Goal: Information Seeking & Learning: Compare options

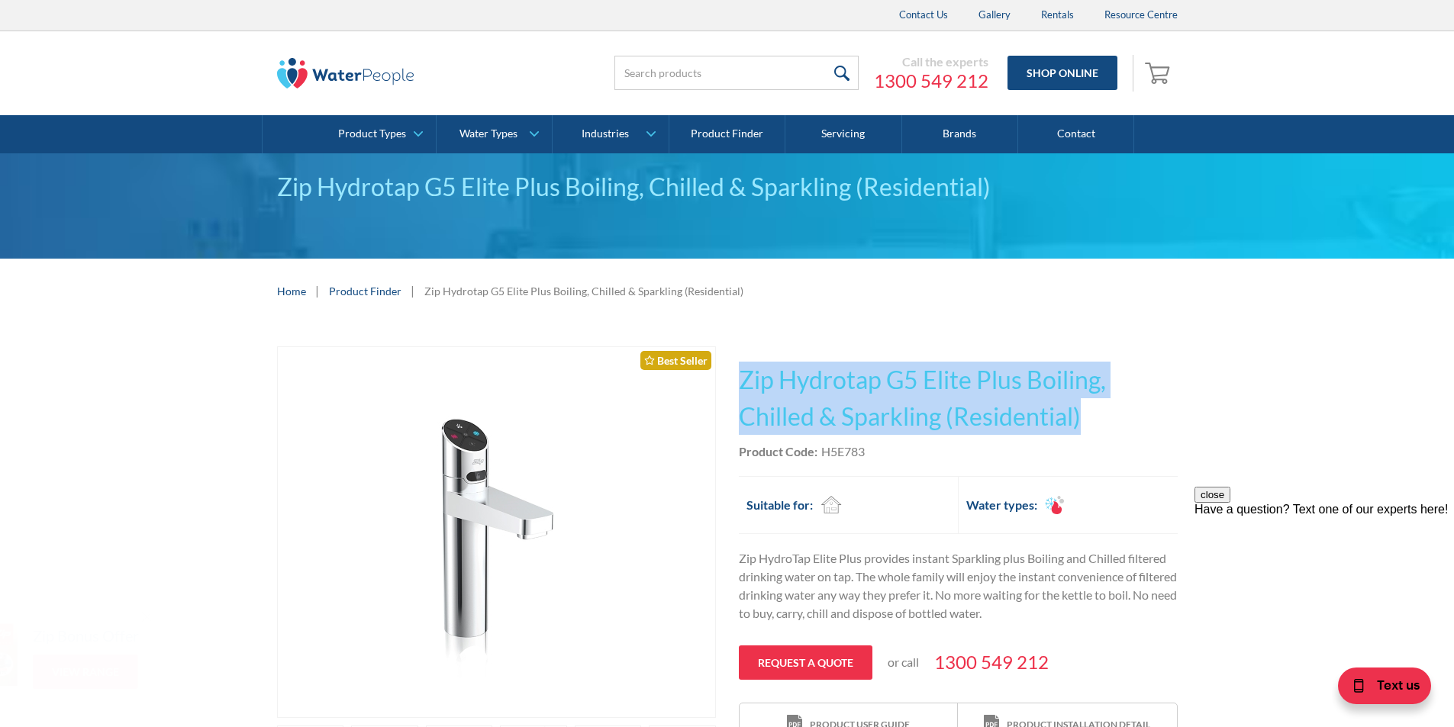
drag, startPoint x: 1092, startPoint y: 412, endPoint x: 743, endPoint y: 377, distance: 350.6
click at [743, 377] on h1 "Zip Hydrotap G5 Elite Plus Boiling, Chilled & Sparkling (Residential)" at bounding box center [958, 398] width 439 height 73
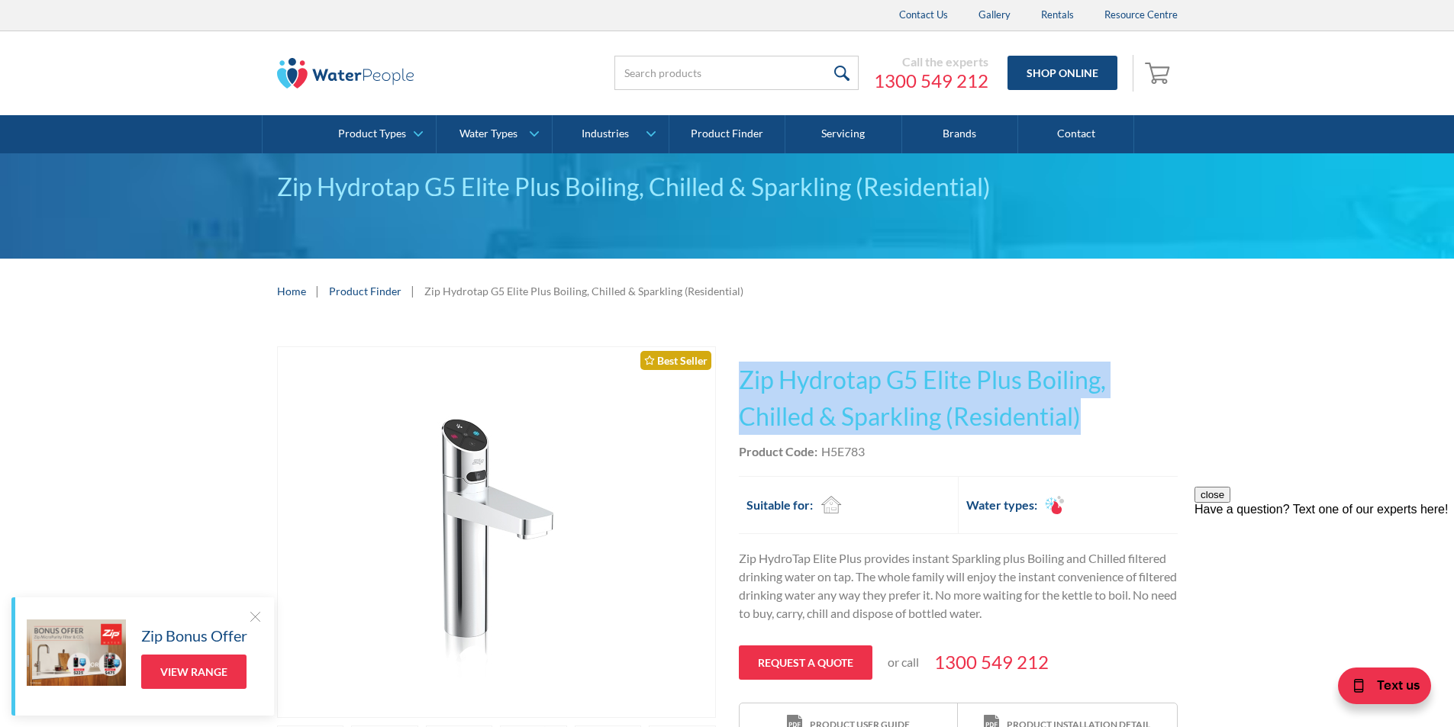
copy h1 "Zip Hydrotap G5 Elite Plus Boiling, Chilled & Sparkling (Residential)"
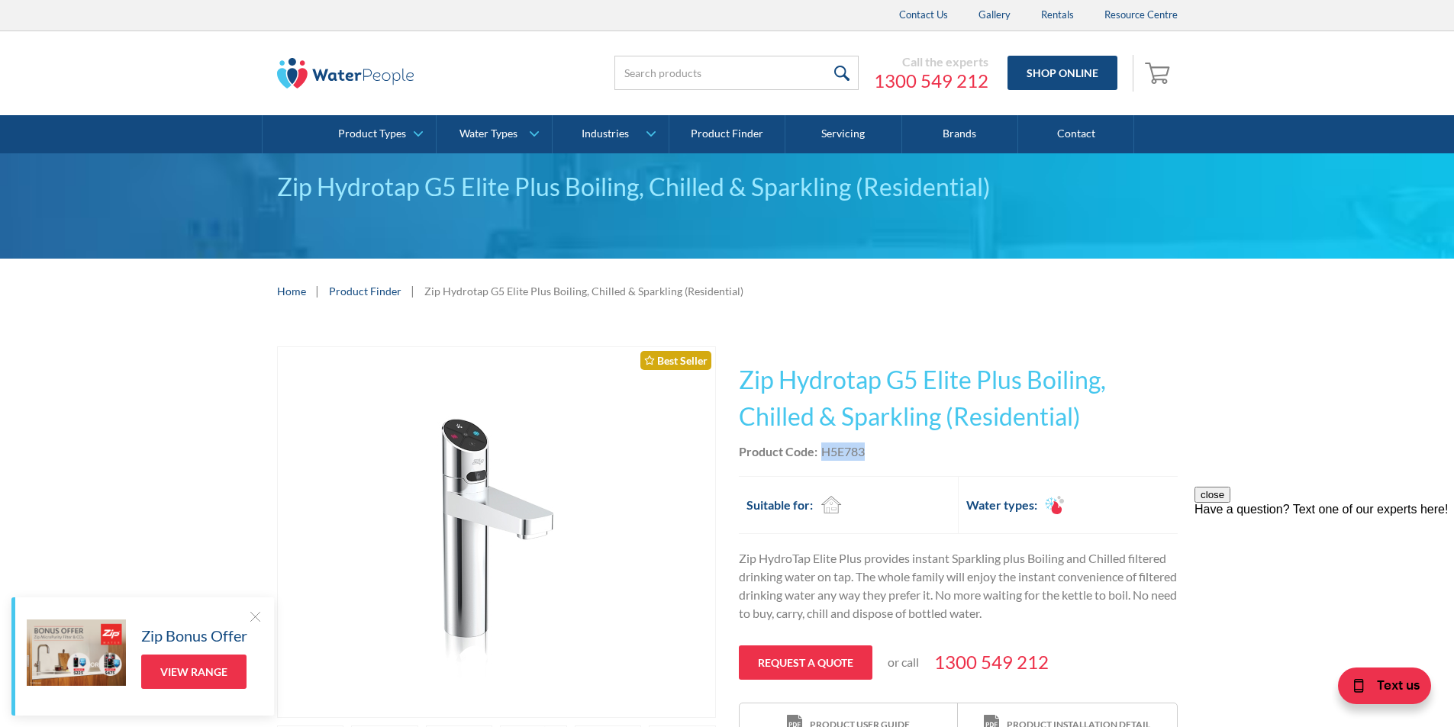
drag, startPoint x: 872, startPoint y: 450, endPoint x: 821, endPoint y: 449, distance: 51.1
click at [821, 449] on div "Product Code: H5E783" at bounding box center [958, 452] width 439 height 18
copy div "H5E783"
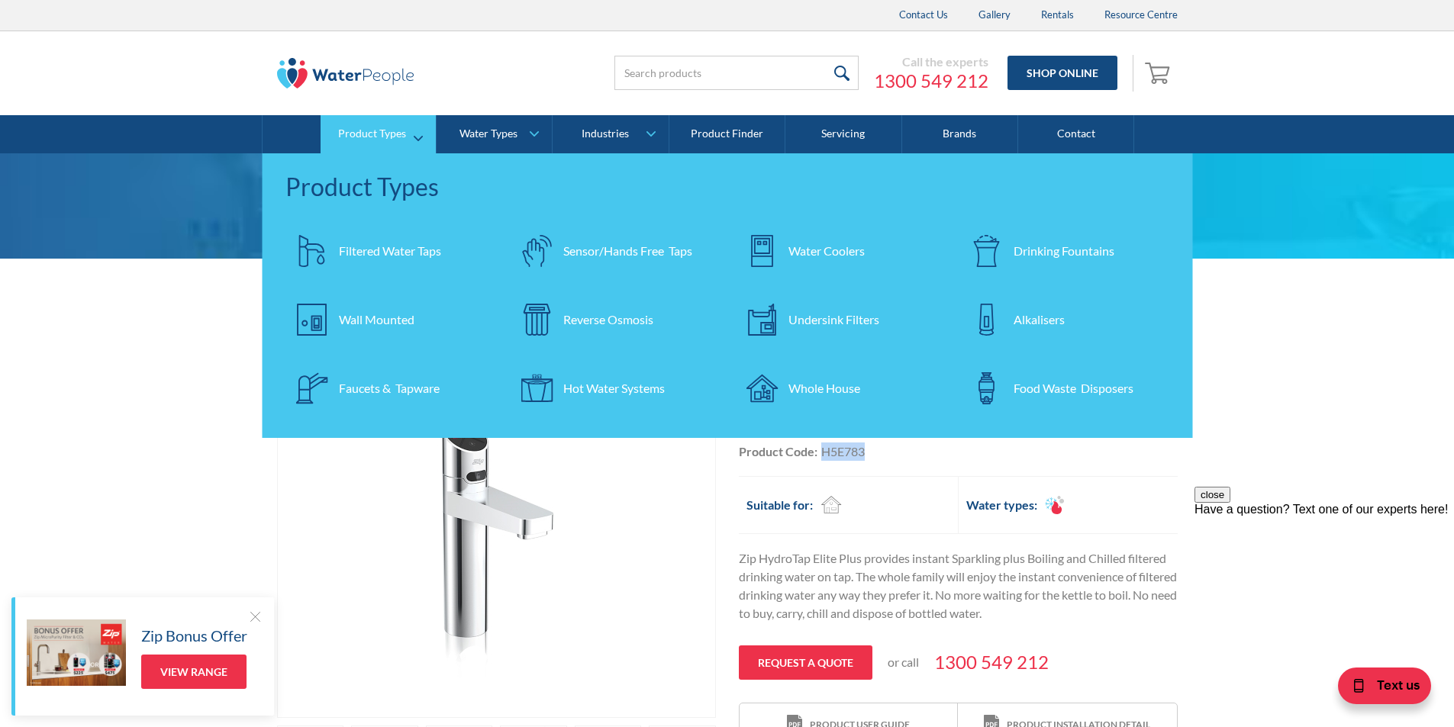
click at [817, 314] on div "Undersink Filters" at bounding box center [833, 320] width 91 height 18
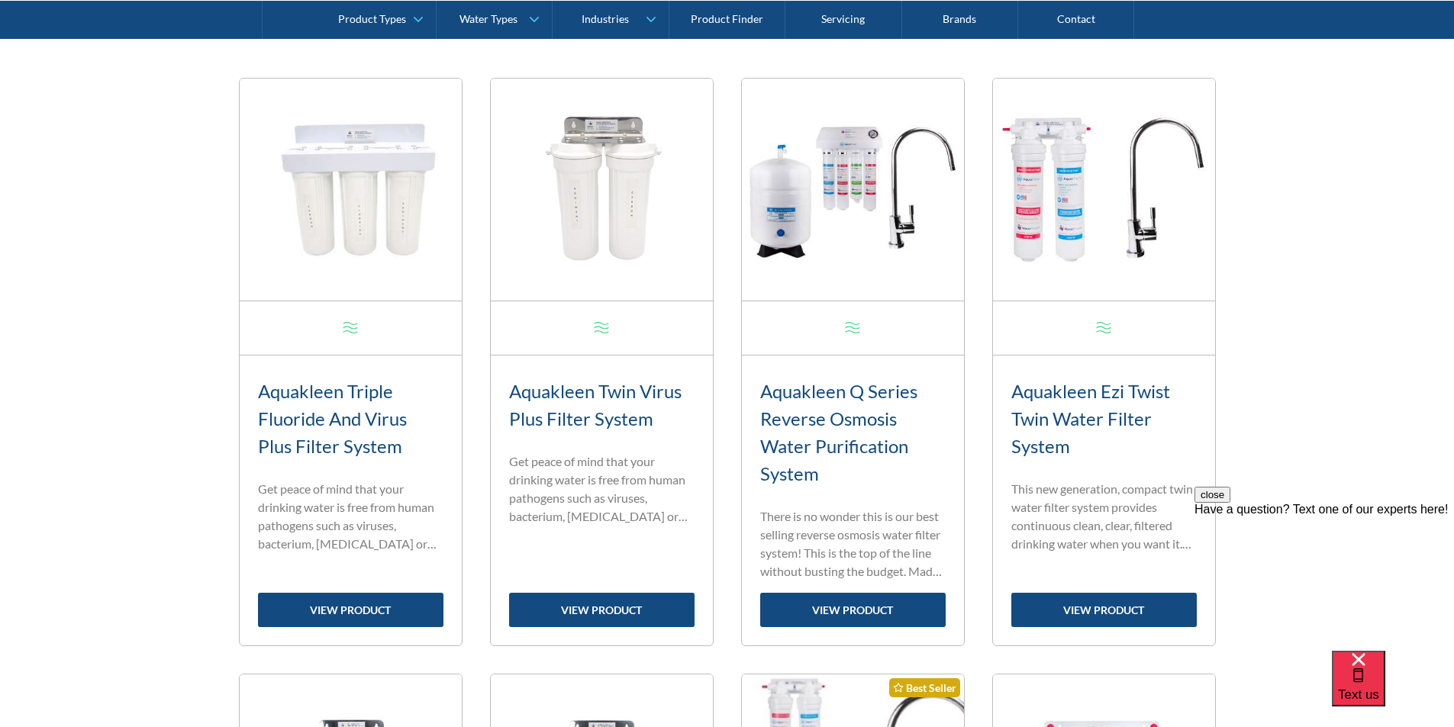
scroll to position [687, 0]
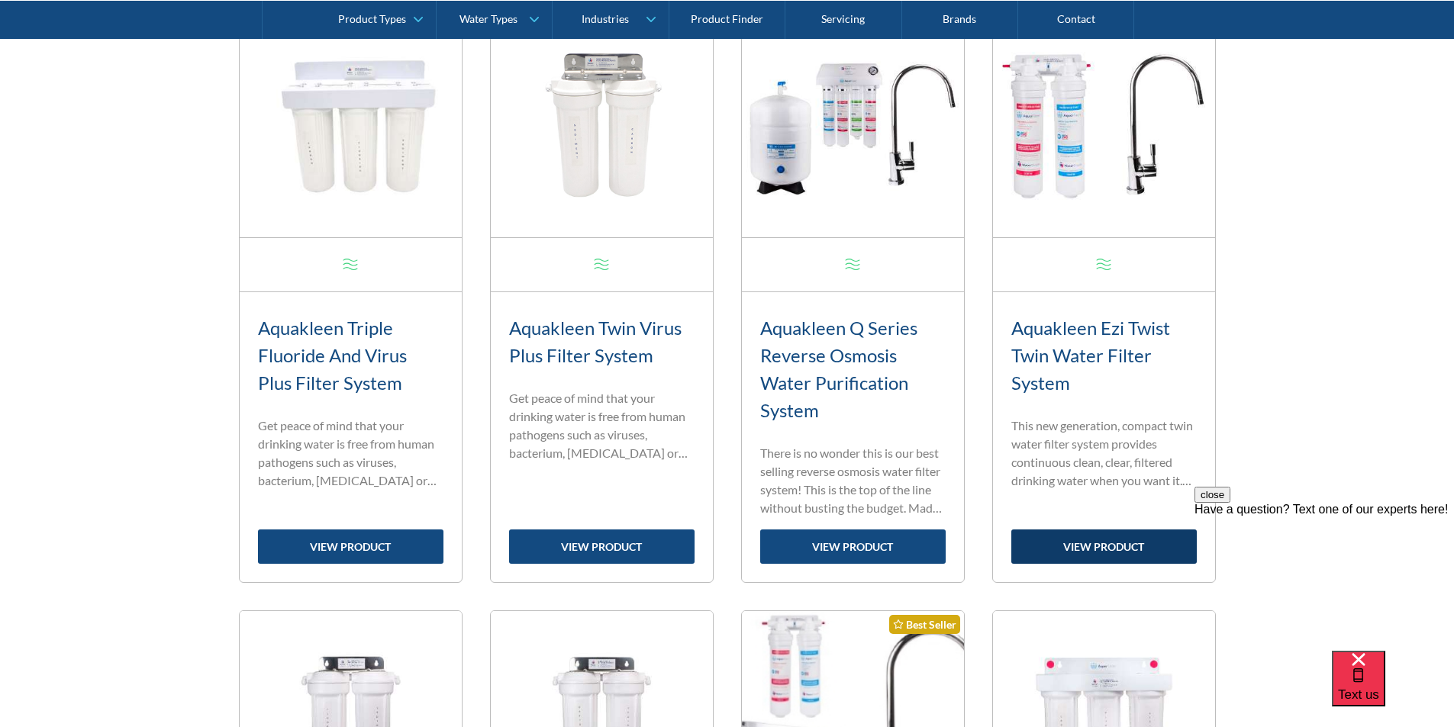
click at [1103, 547] on link "view product" at bounding box center [1103, 547] width 185 height 34
click at [860, 540] on link "view product" at bounding box center [852, 547] width 185 height 34
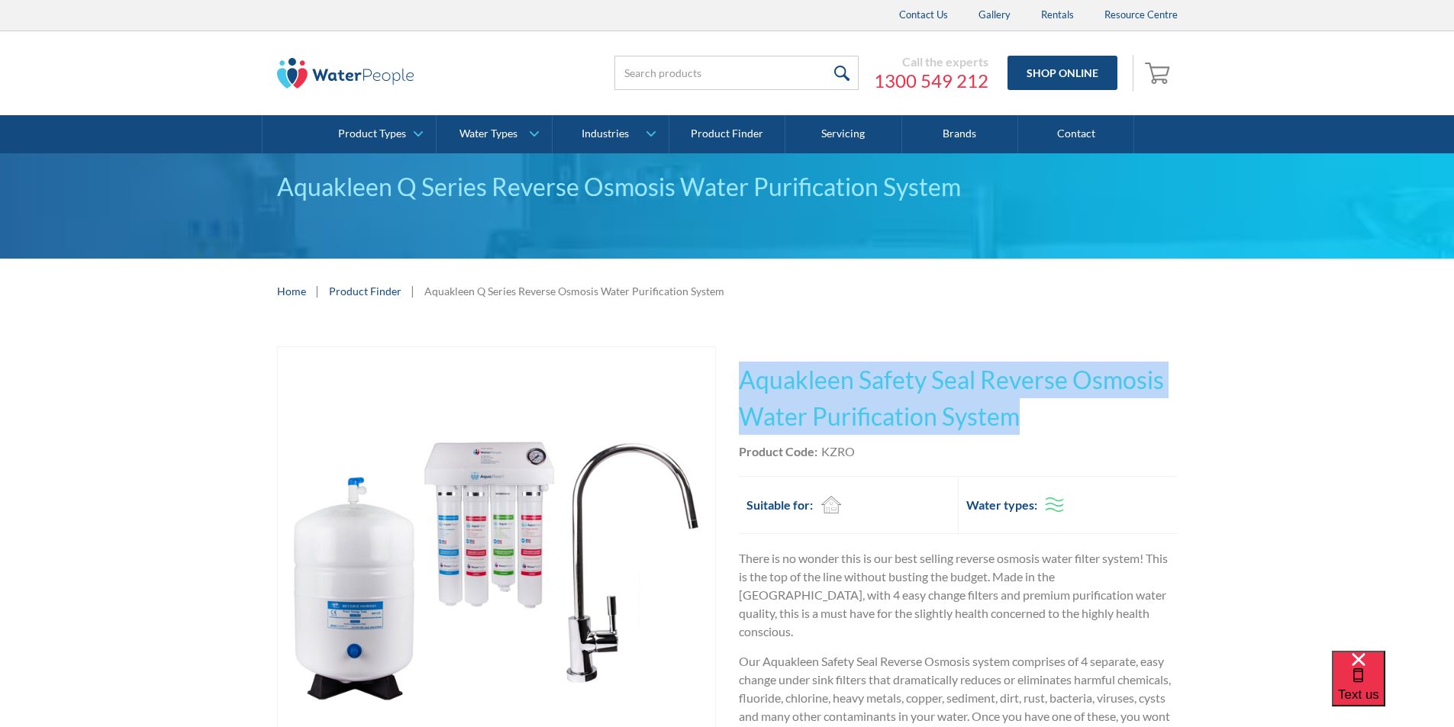
drag, startPoint x: 1035, startPoint y: 417, endPoint x: 737, endPoint y: 358, distance: 303.4
click at [737, 358] on div "Play video Fits Most Brands Best Seller No items found. This tap design is incl…" at bounding box center [727, 662] width 901 height 630
copy h1 "Aquakleen Safety Seal Reverse Osmosis Water Purification System"
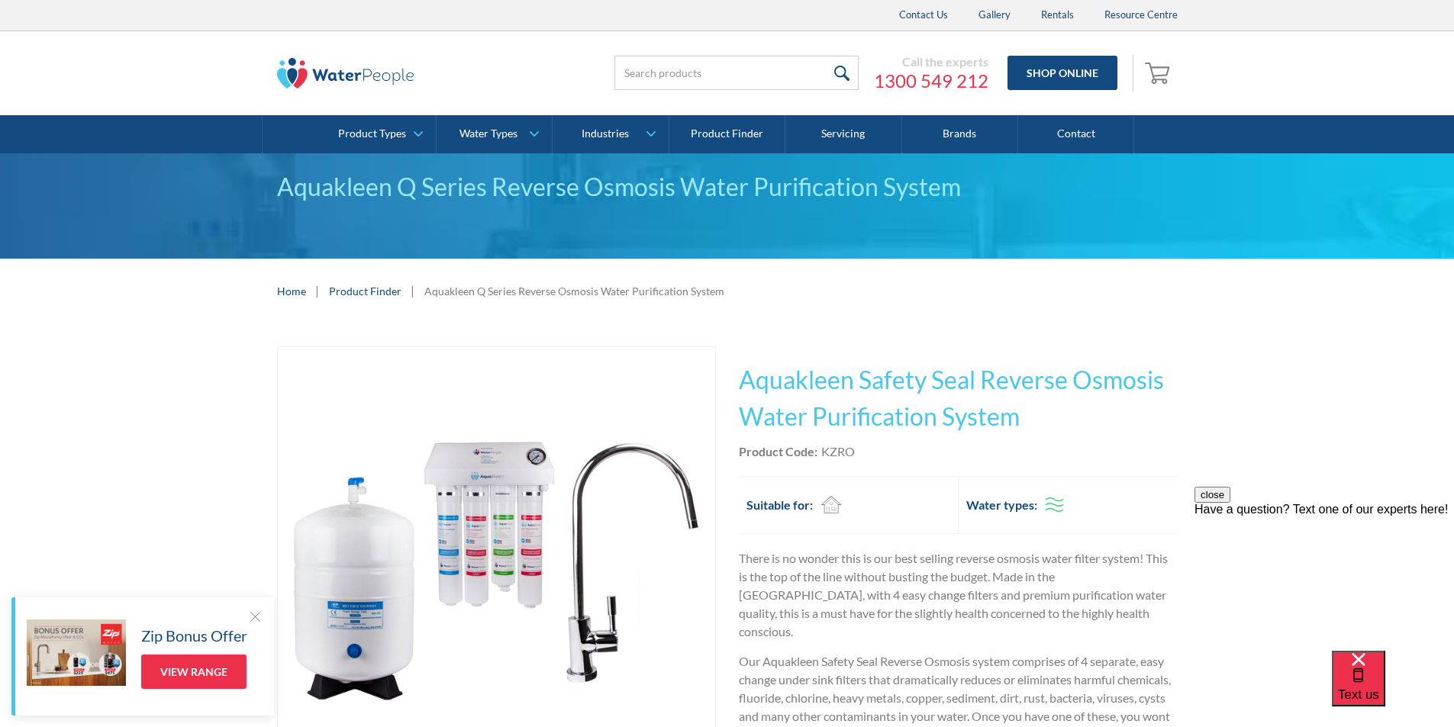
click at [866, 456] on div "Product Code: KZRO" at bounding box center [958, 452] width 439 height 18
drag, startPoint x: 862, startPoint y: 452, endPoint x: 821, endPoint y: 458, distance: 40.9
click at [821, 458] on div "Product Code: KZRO" at bounding box center [958, 452] width 439 height 18
copy div "KZRO"
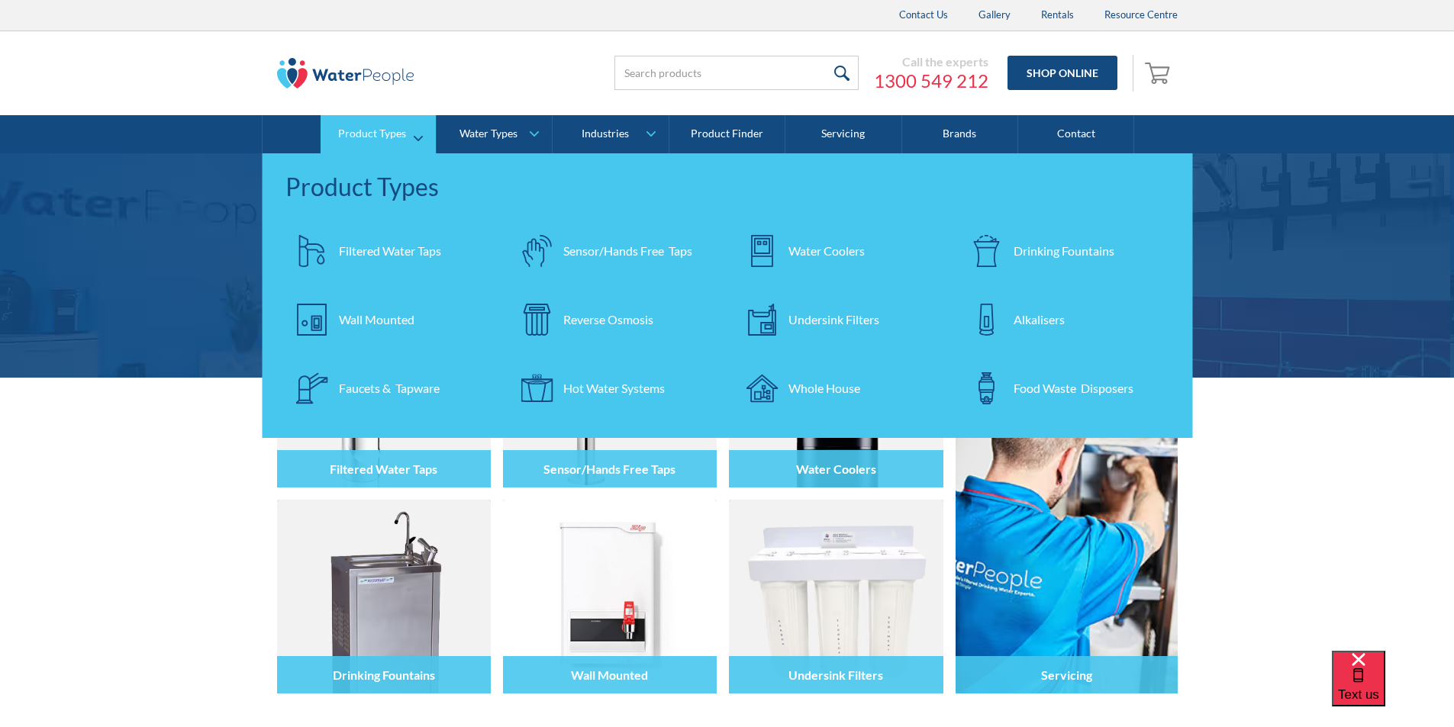
click at [402, 253] on div "Filtered Water Taps" at bounding box center [390, 251] width 102 height 18
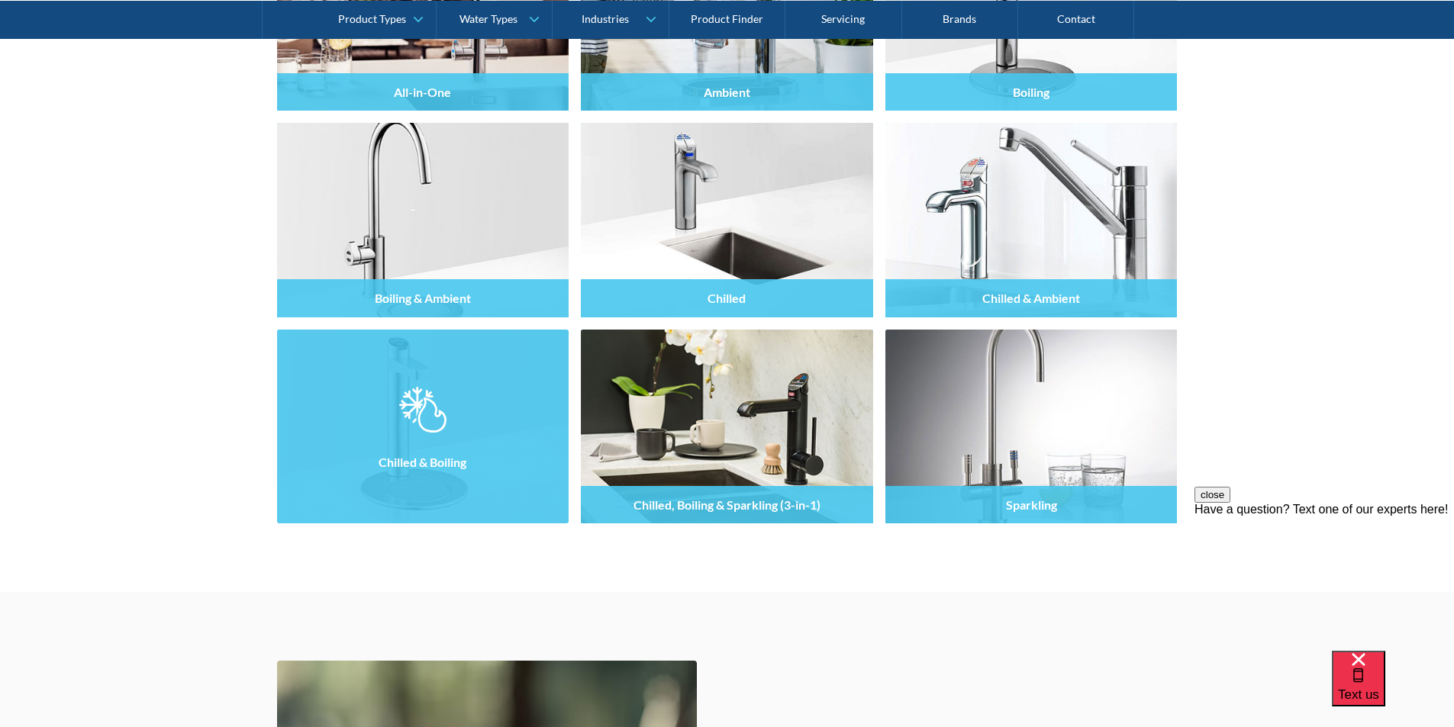
click at [437, 405] on img at bounding box center [422, 410] width 47 height 46
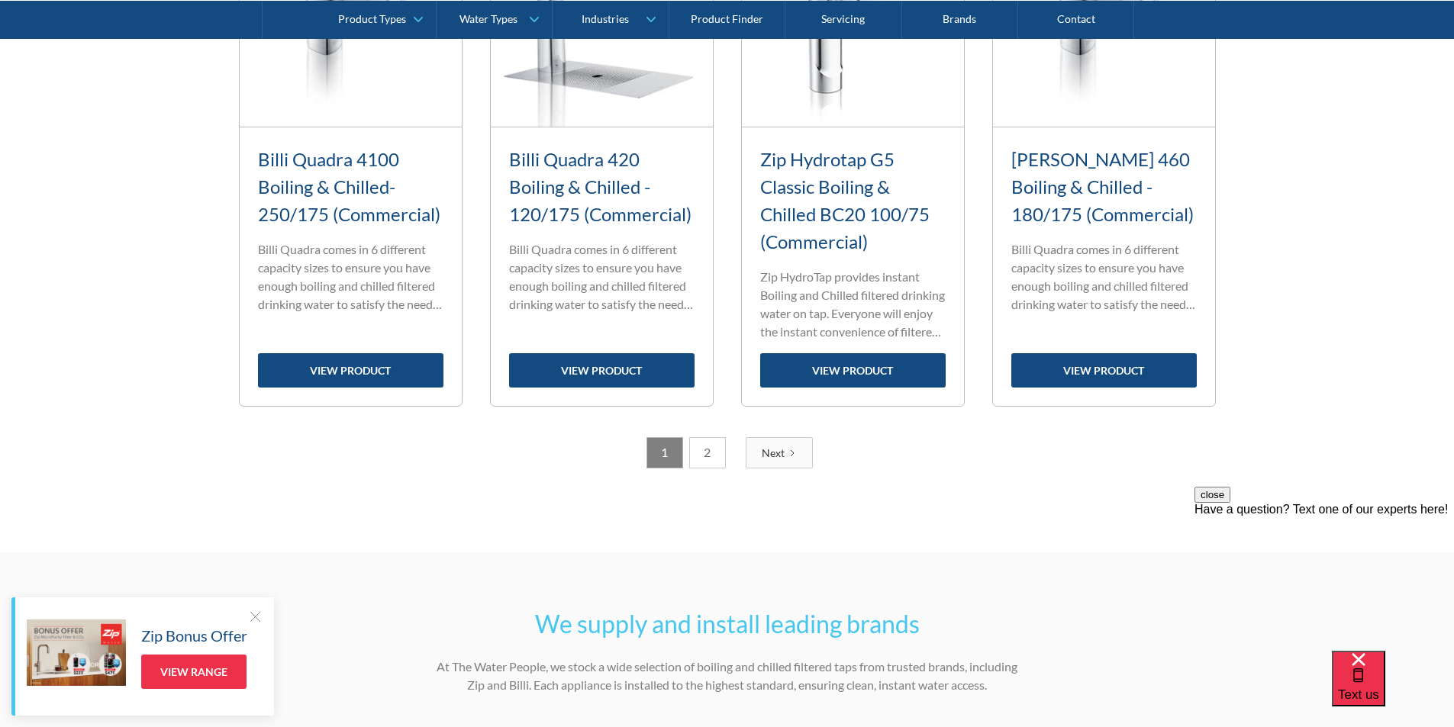
scroll to position [1908, 0]
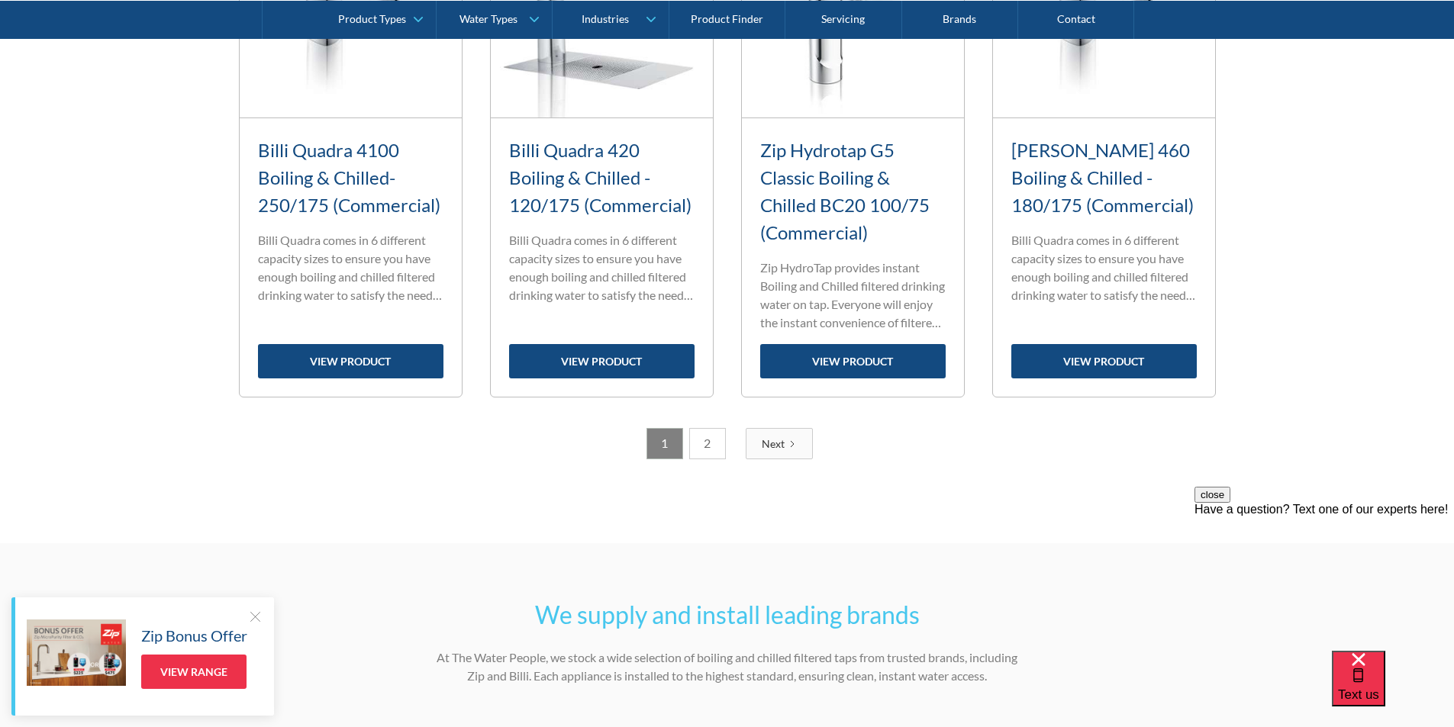
click at [708, 445] on link "2" at bounding box center [707, 443] width 37 height 31
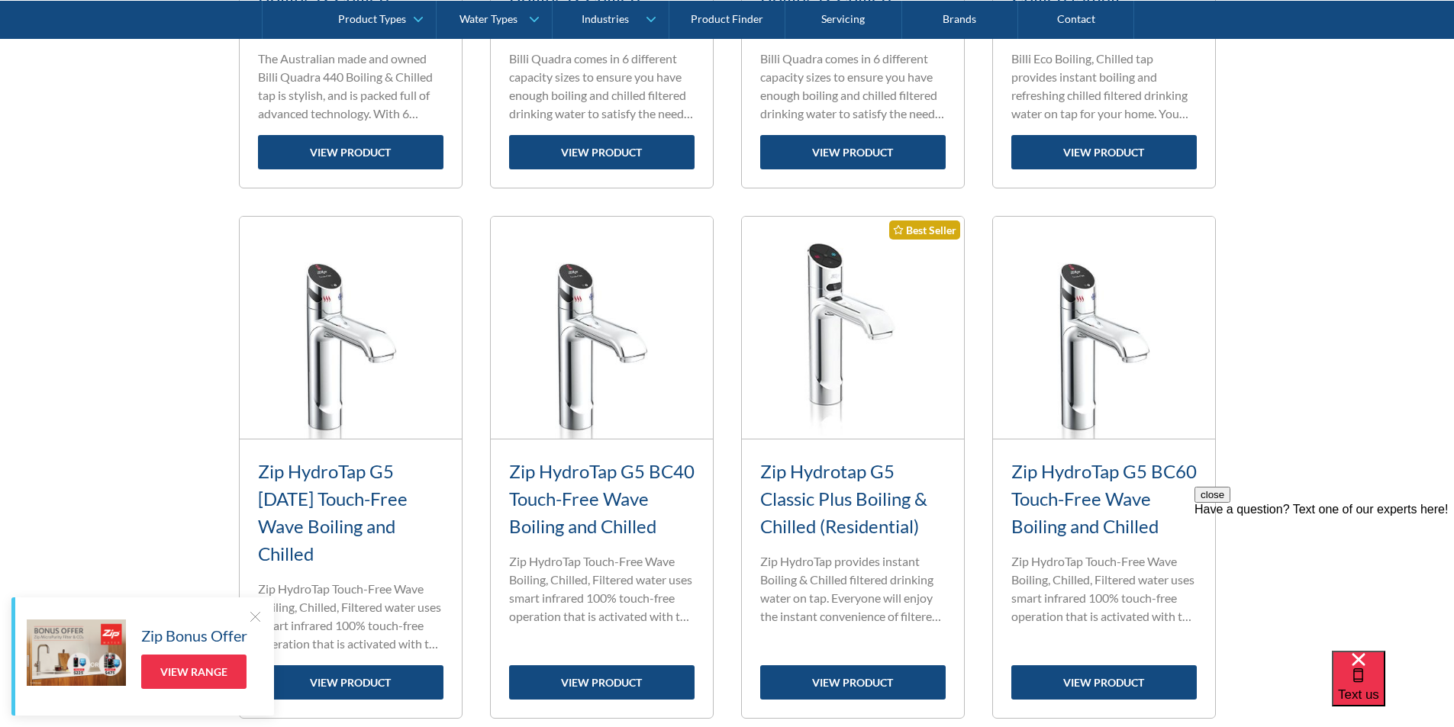
scroll to position [1078, 0]
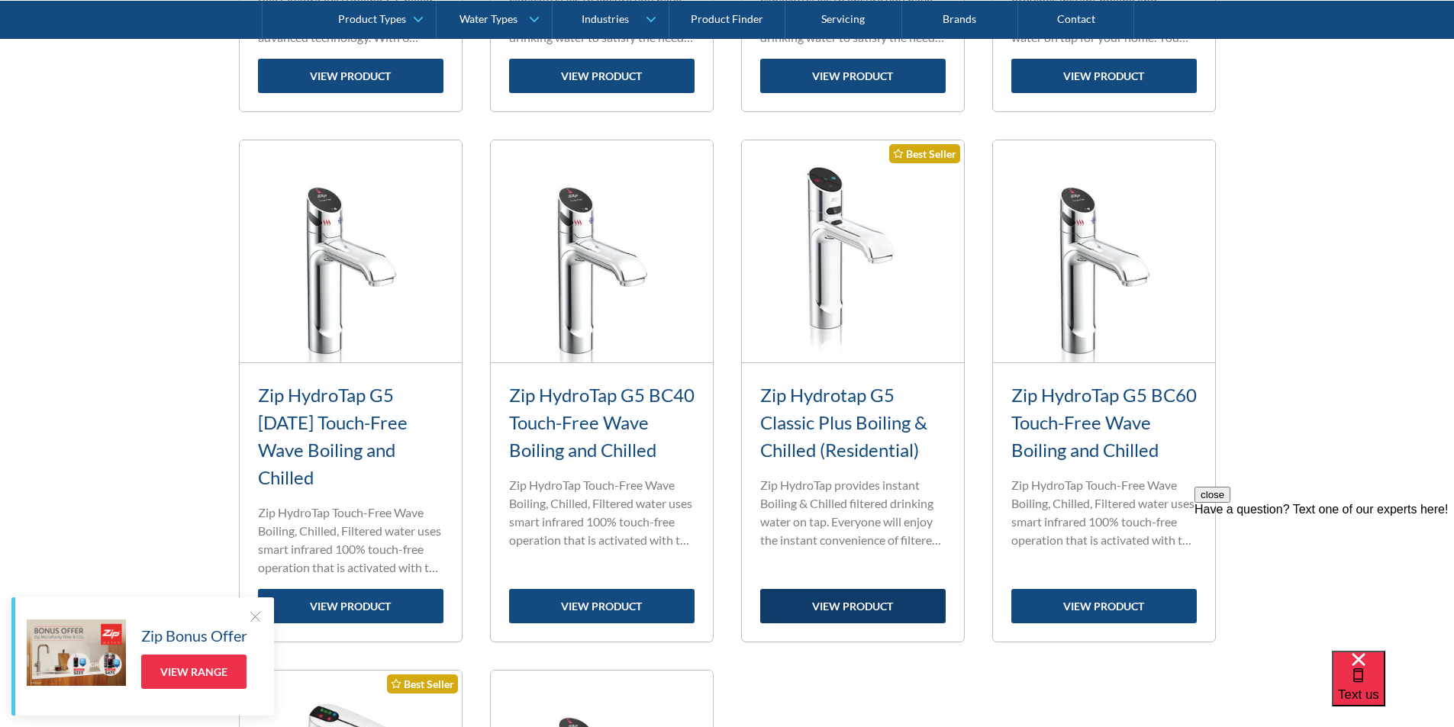
click at [892, 600] on link "view product" at bounding box center [852, 606] width 185 height 34
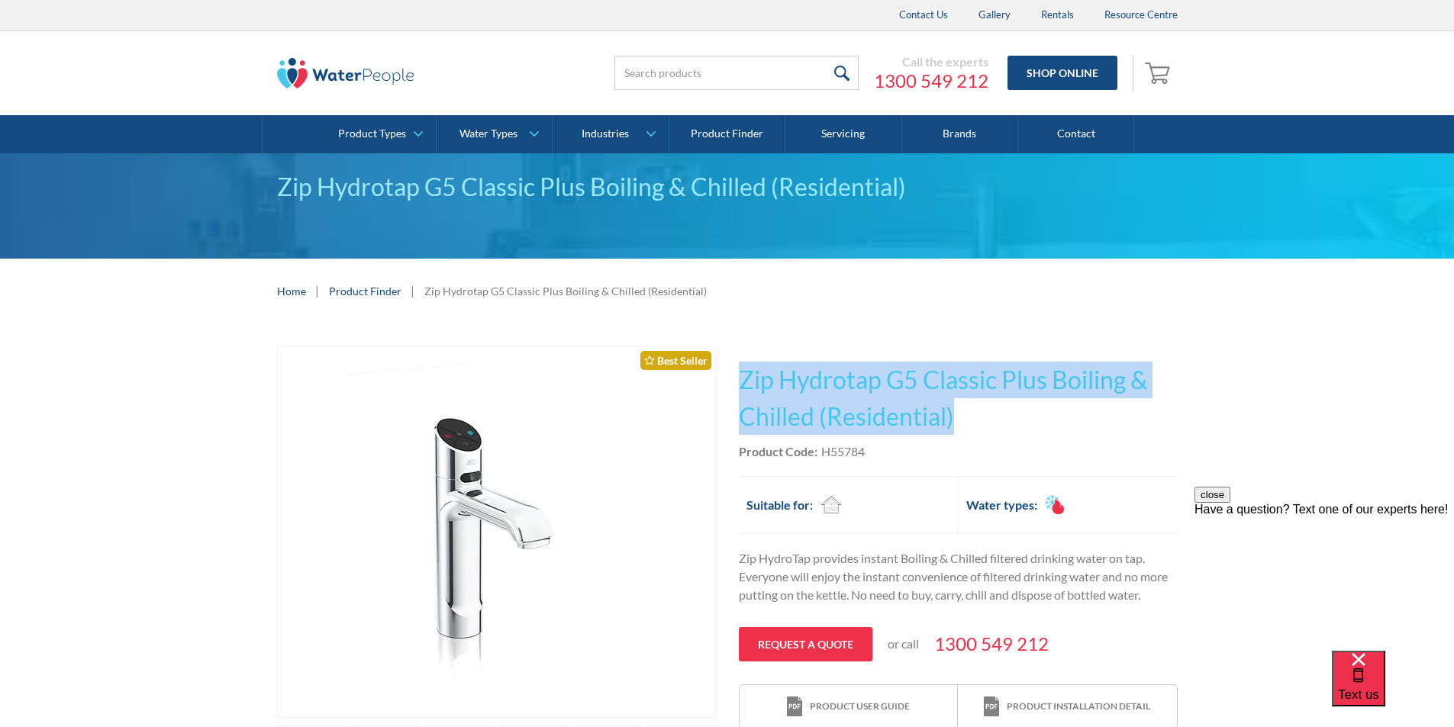
drag, startPoint x: 962, startPoint y: 416, endPoint x: 732, endPoint y: 367, distance: 235.6
click at [732, 363] on div "Play video Fits Most Brands Best Seller No items found. This tap design is incl…" at bounding box center [727, 601] width 901 height 509
copy h1 "Zip Hydrotap G5 Classic Plus Boiling & Chilled (Residential)"
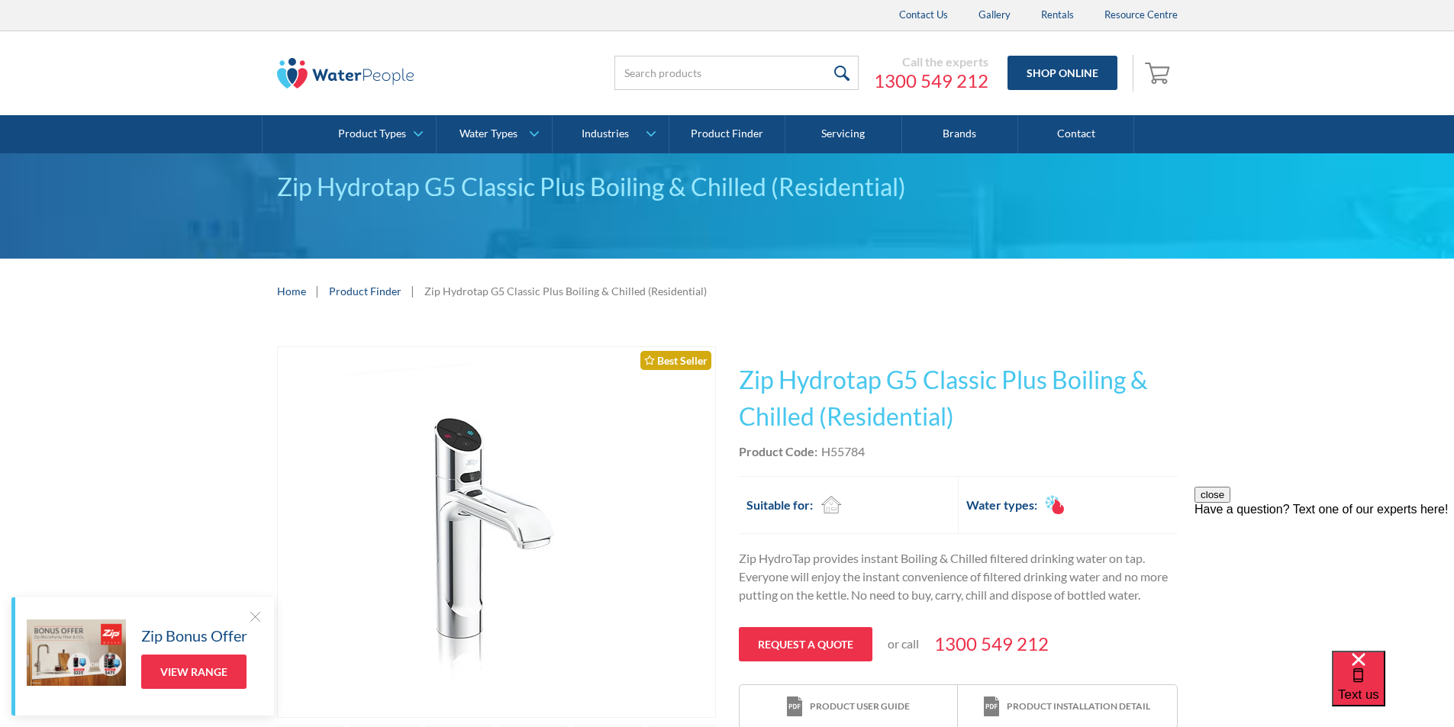
click at [877, 452] on div "Product Code: H55784" at bounding box center [958, 452] width 439 height 18
drag, startPoint x: 876, startPoint y: 452, endPoint x: 843, endPoint y: 449, distance: 33.0
click at [843, 448] on div "Product Code: H55784" at bounding box center [958, 452] width 439 height 18
copy div "H55784"
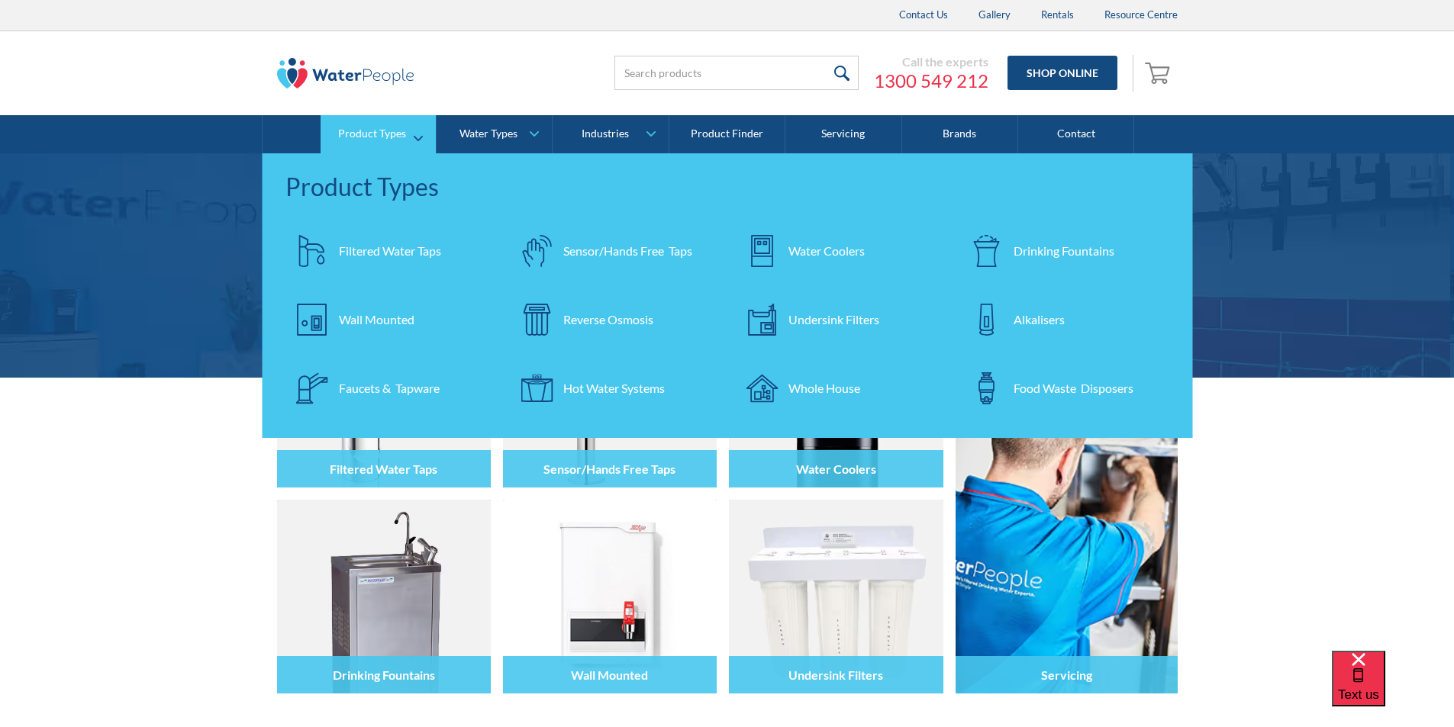
click at [413, 246] on div "Filtered Water Taps" at bounding box center [390, 251] width 102 height 18
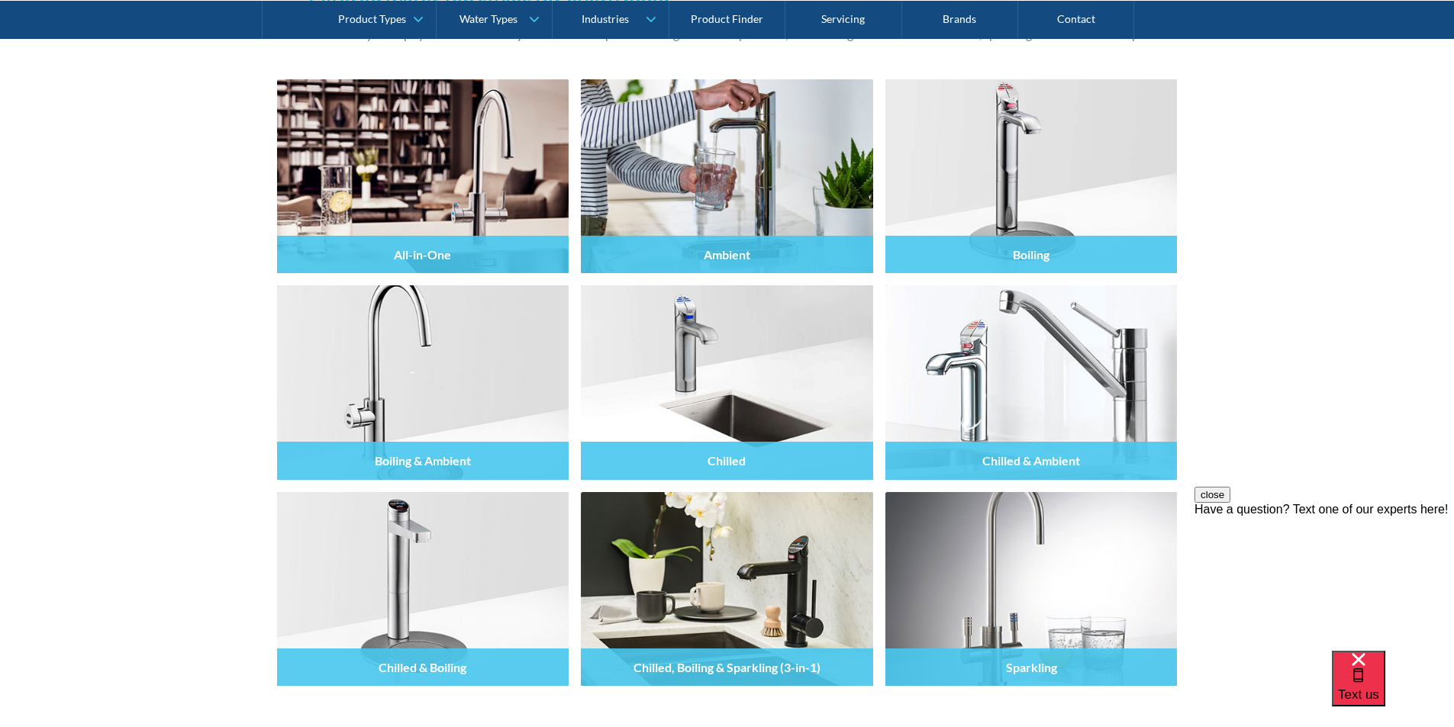
scroll to position [1374, 0]
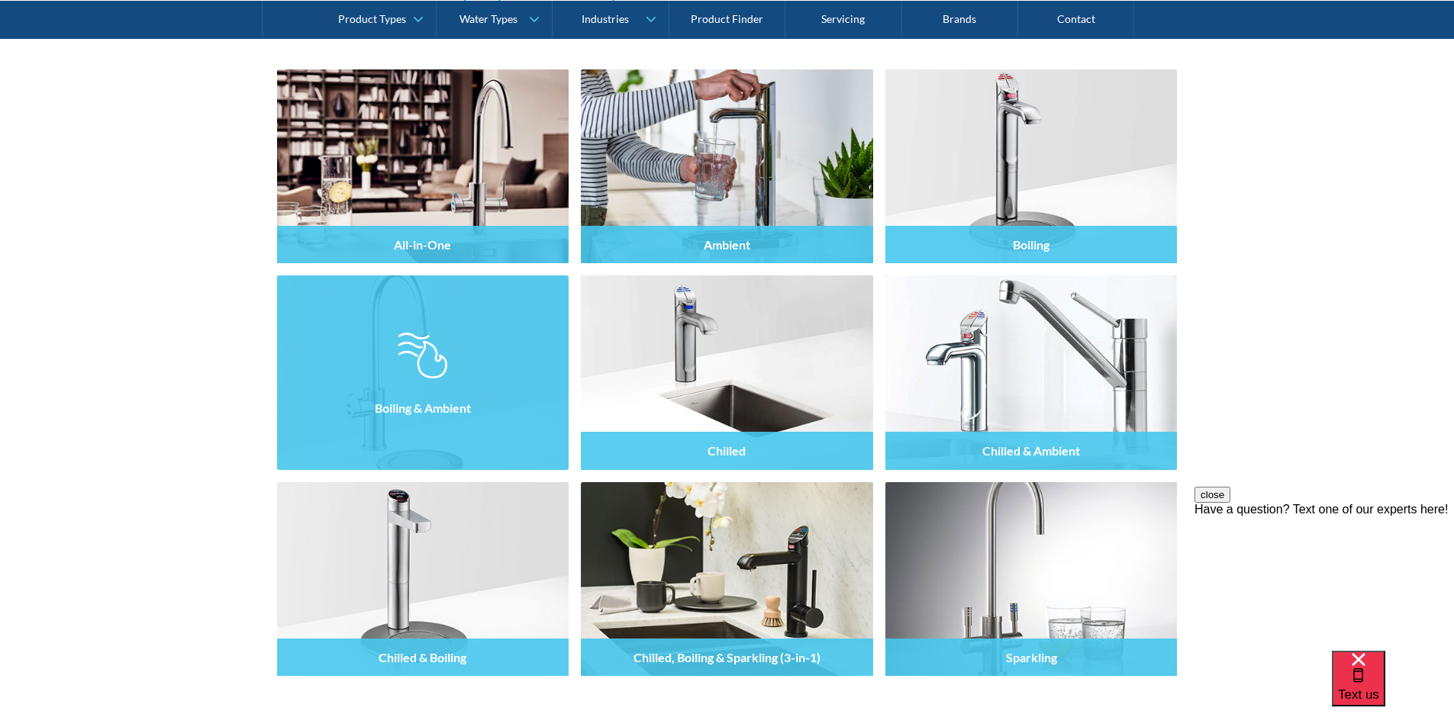
click at [450, 356] on div at bounding box center [423, 386] width 292 height 92
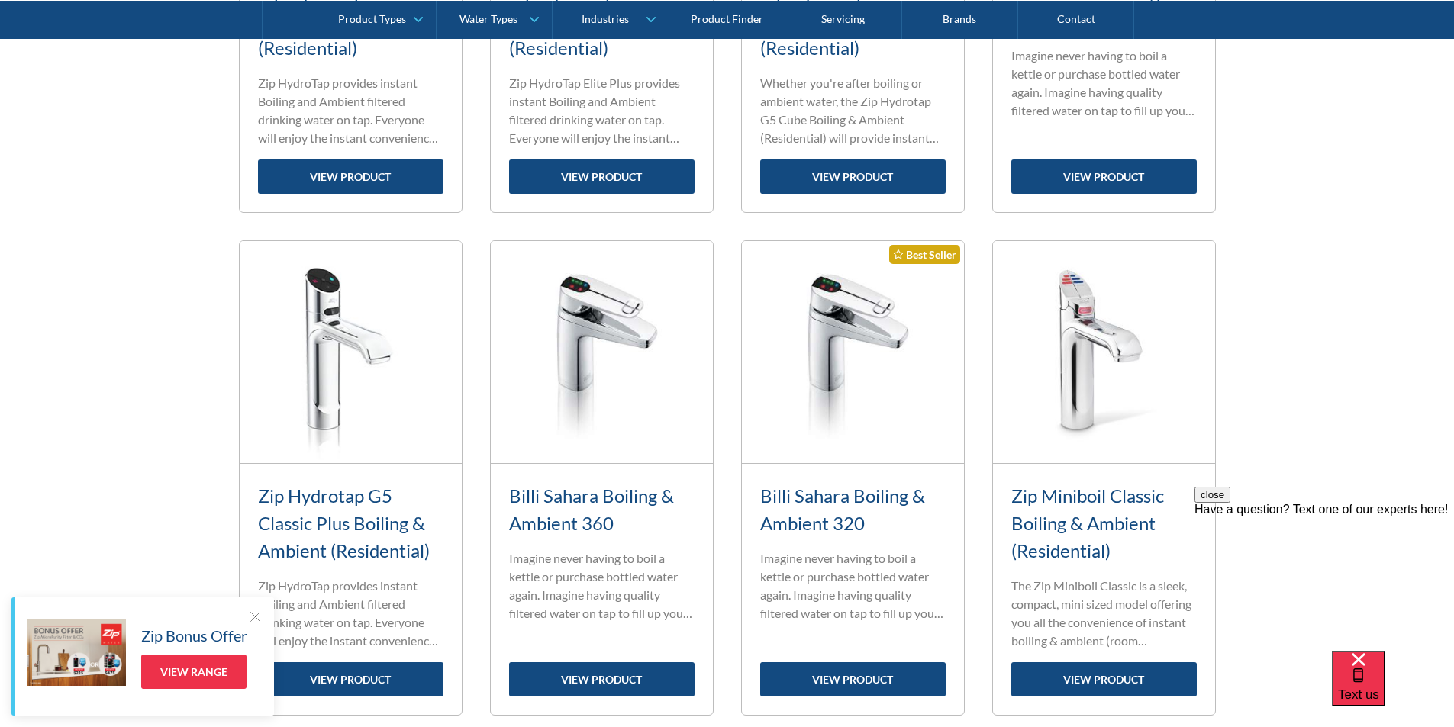
scroll to position [1603, 0]
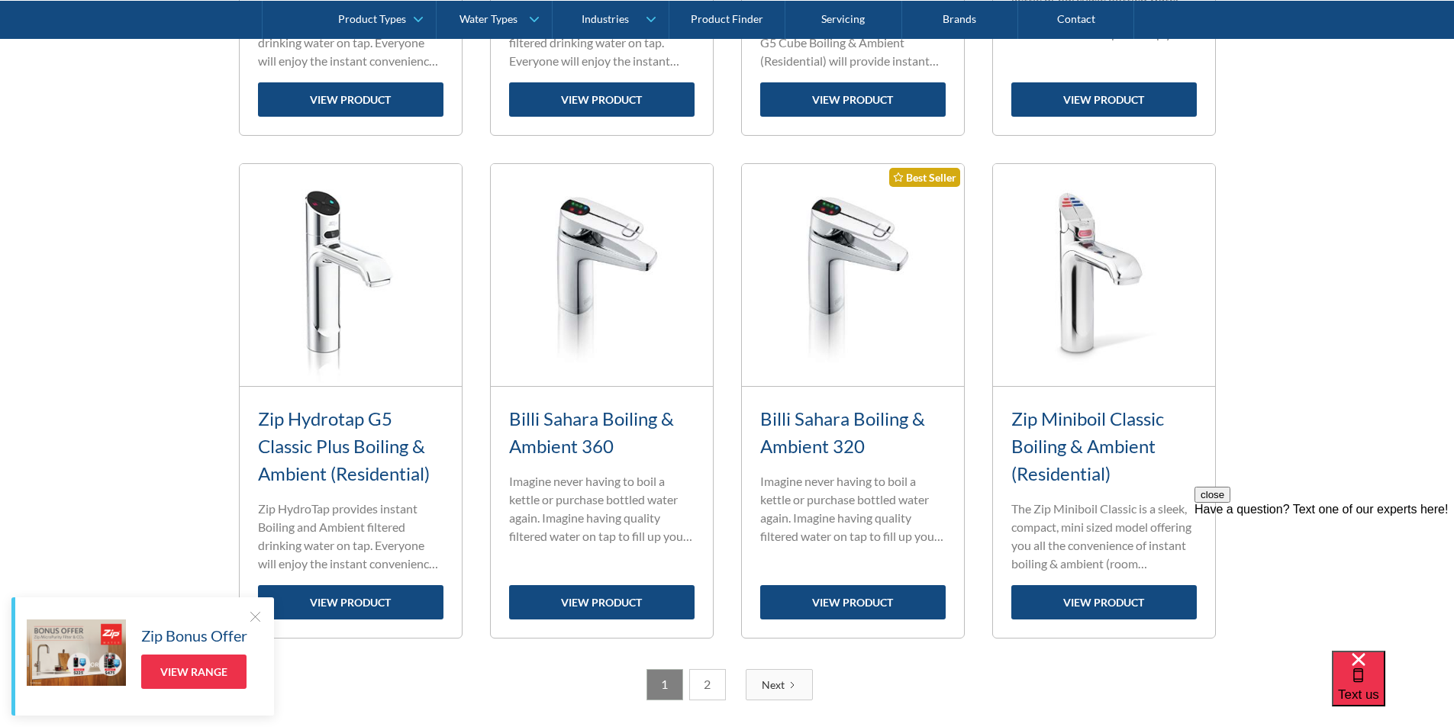
click at [390, 428] on link "Zip Hydrotap G5 Classic Plus Boiling & Ambient (Residential)" at bounding box center [344, 446] width 172 height 77
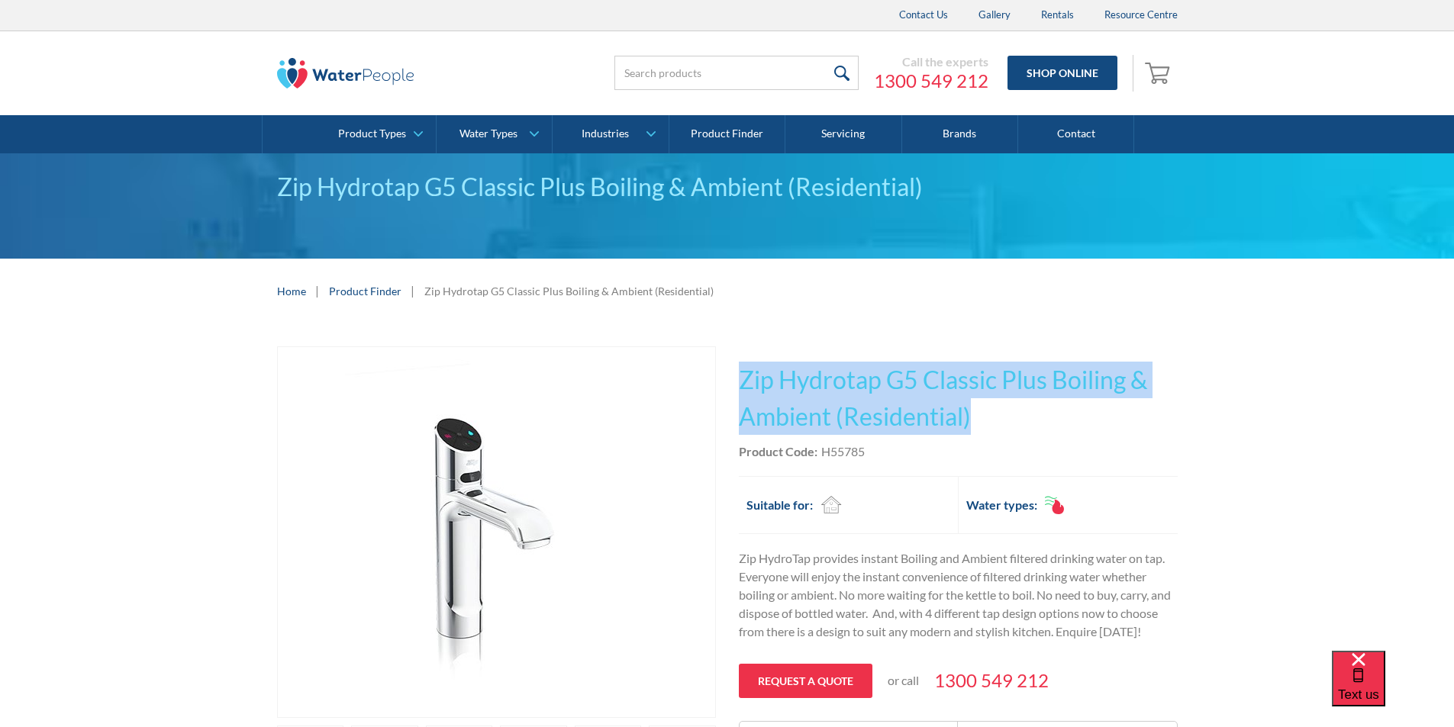
drag, startPoint x: 929, startPoint y: 425, endPoint x: 732, endPoint y: 385, distance: 201.0
click at [727, 382] on div "Play video Fits Most Brands Best Seller No items found. This tap design is incl…" at bounding box center [727, 601] width 901 height 509
copy h1 "Zip Hydrotap G5 Classic Plus Boiling & Ambient (Residential)"
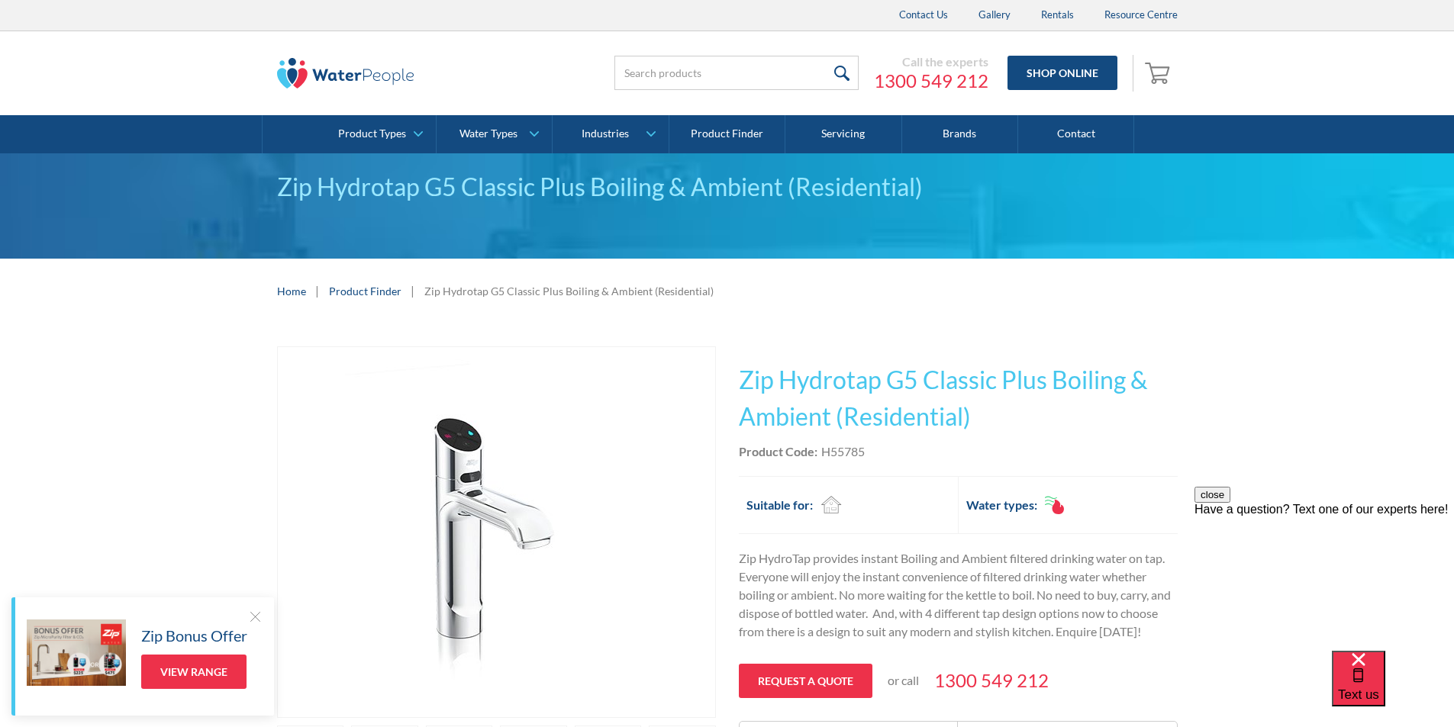
click at [901, 456] on div "Product Code: H55785" at bounding box center [958, 452] width 439 height 18
drag, startPoint x: 866, startPoint y: 453, endPoint x: 829, endPoint y: 456, distance: 37.5
click at [824, 458] on div "Product Code: H55785" at bounding box center [958, 452] width 439 height 18
copy div "H55785"
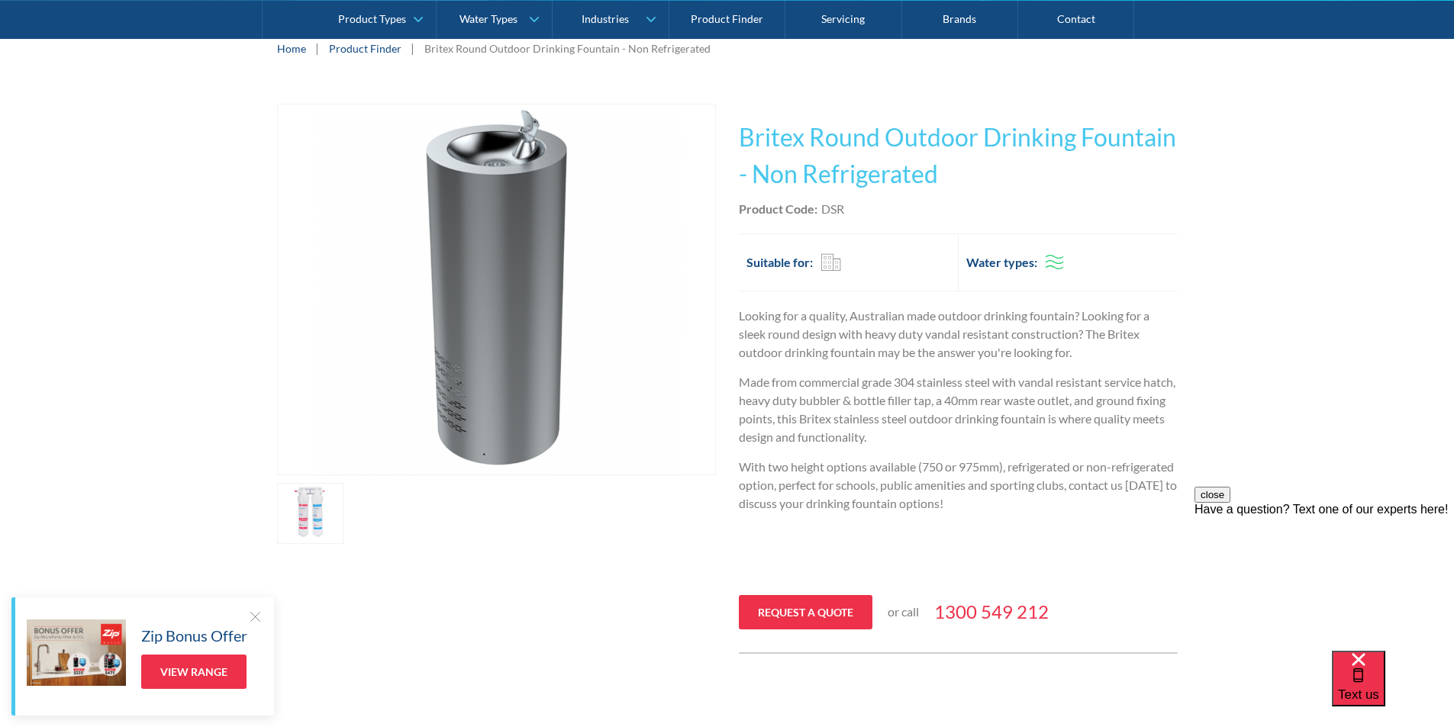
scroll to position [216, 0]
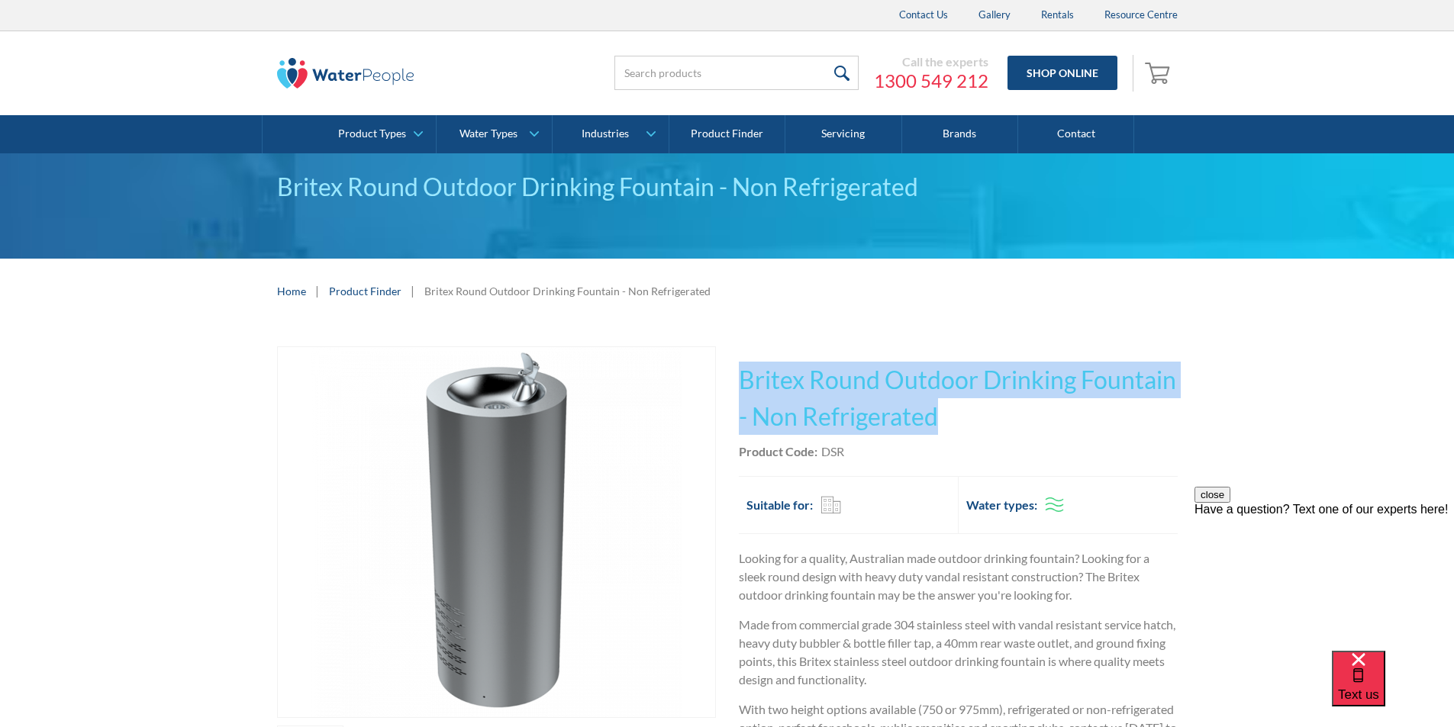
drag, startPoint x: 952, startPoint y: 416, endPoint x: 737, endPoint y: 372, distance: 219.0
click at [737, 372] on div "Play video Fits Most Brands Best Seller No items found. This tap design is incl…" at bounding box center [727, 622] width 901 height 550
copy h1 "Britex Round Outdoor Drinking Fountain - Non Refrigerated"
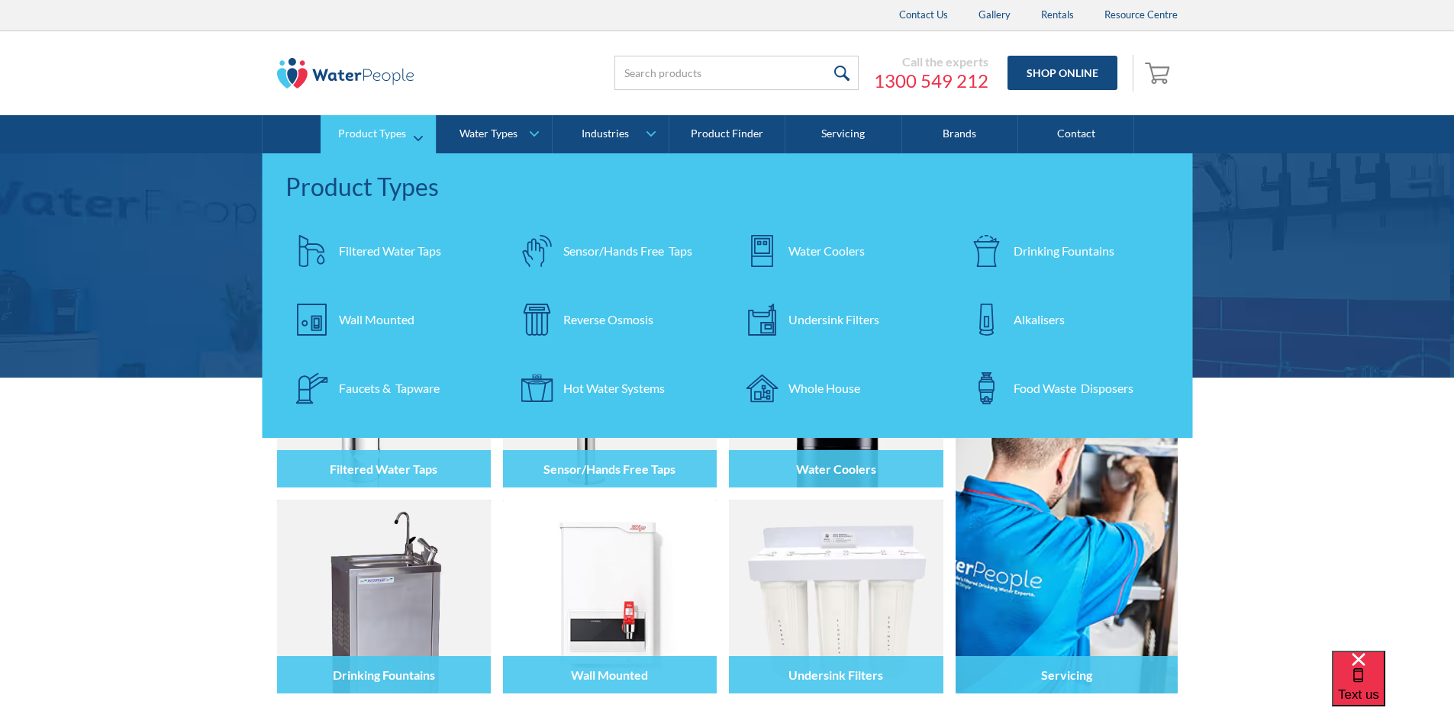
click at [408, 250] on div "Filtered Water Taps" at bounding box center [390, 251] width 102 height 18
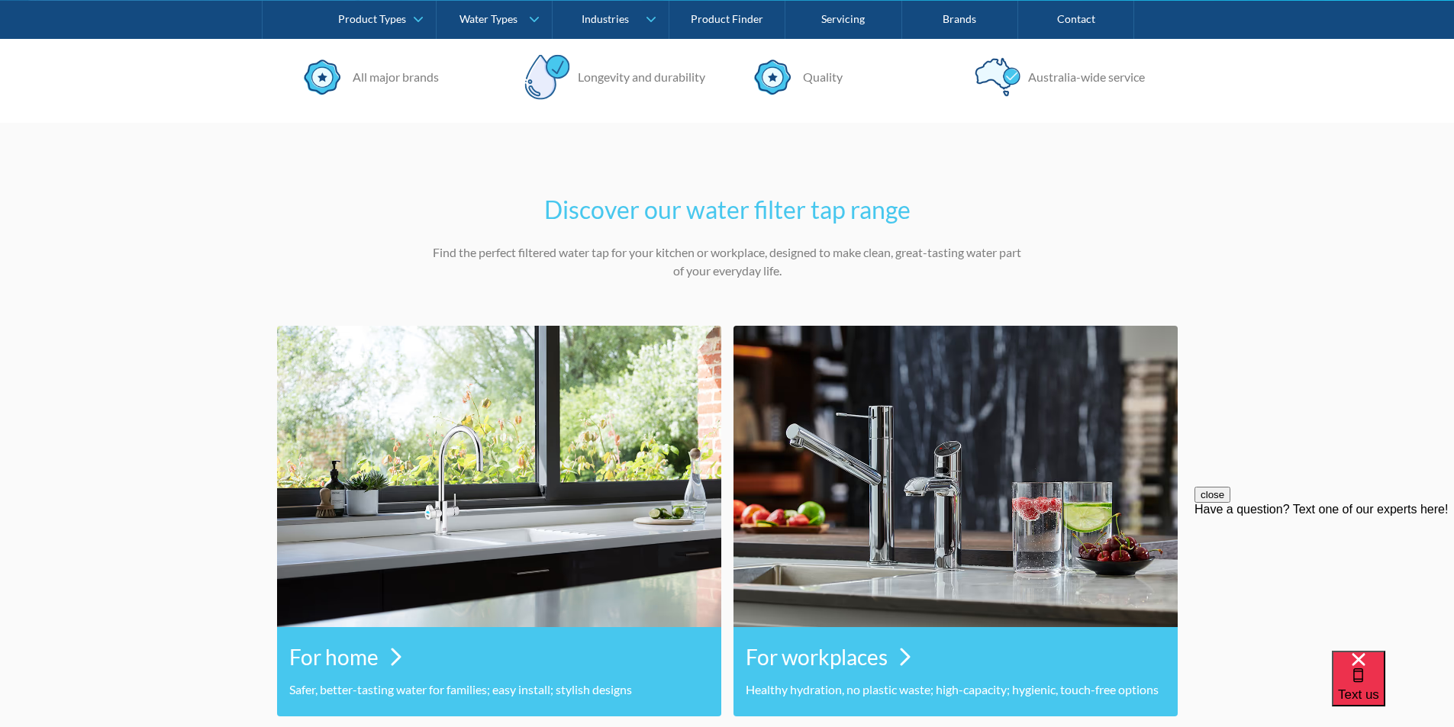
scroll to position [228, 0]
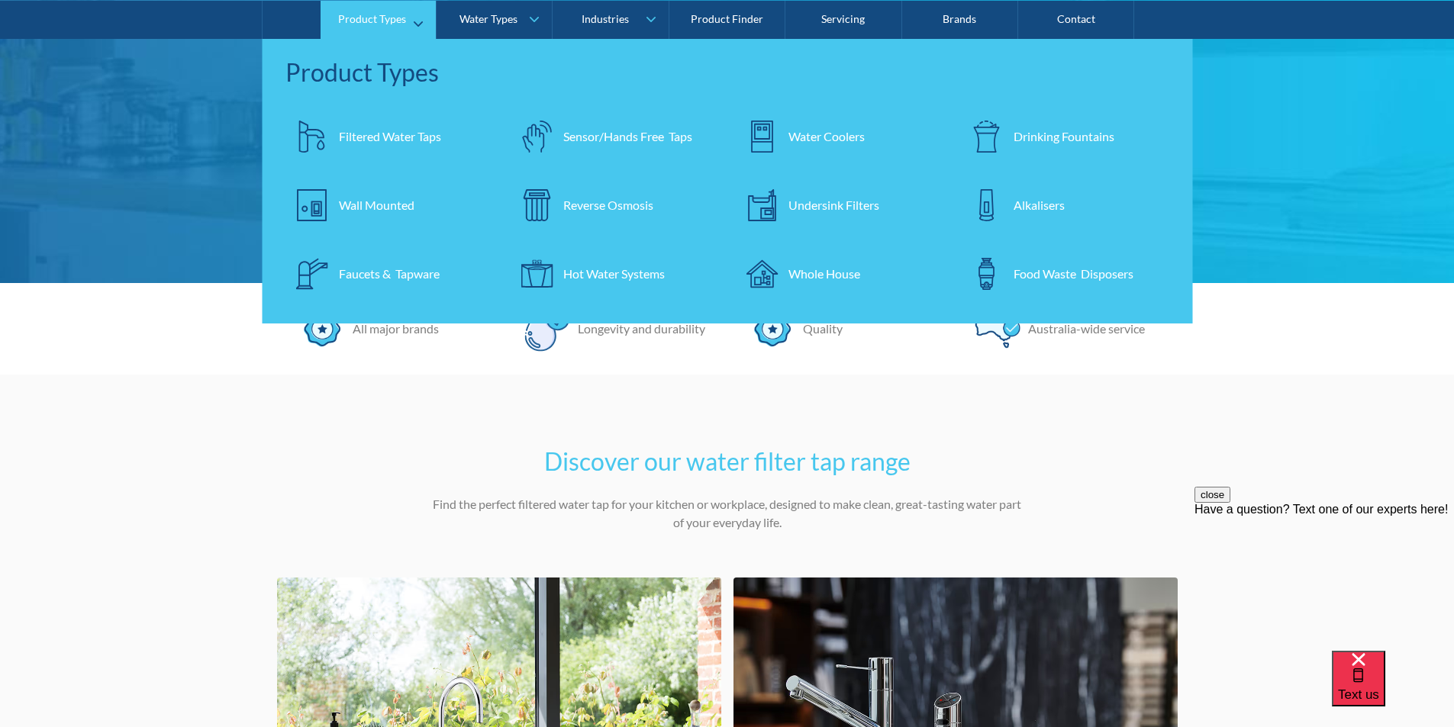
click at [383, 136] on div "Filtered Water Taps" at bounding box center [390, 136] width 102 height 18
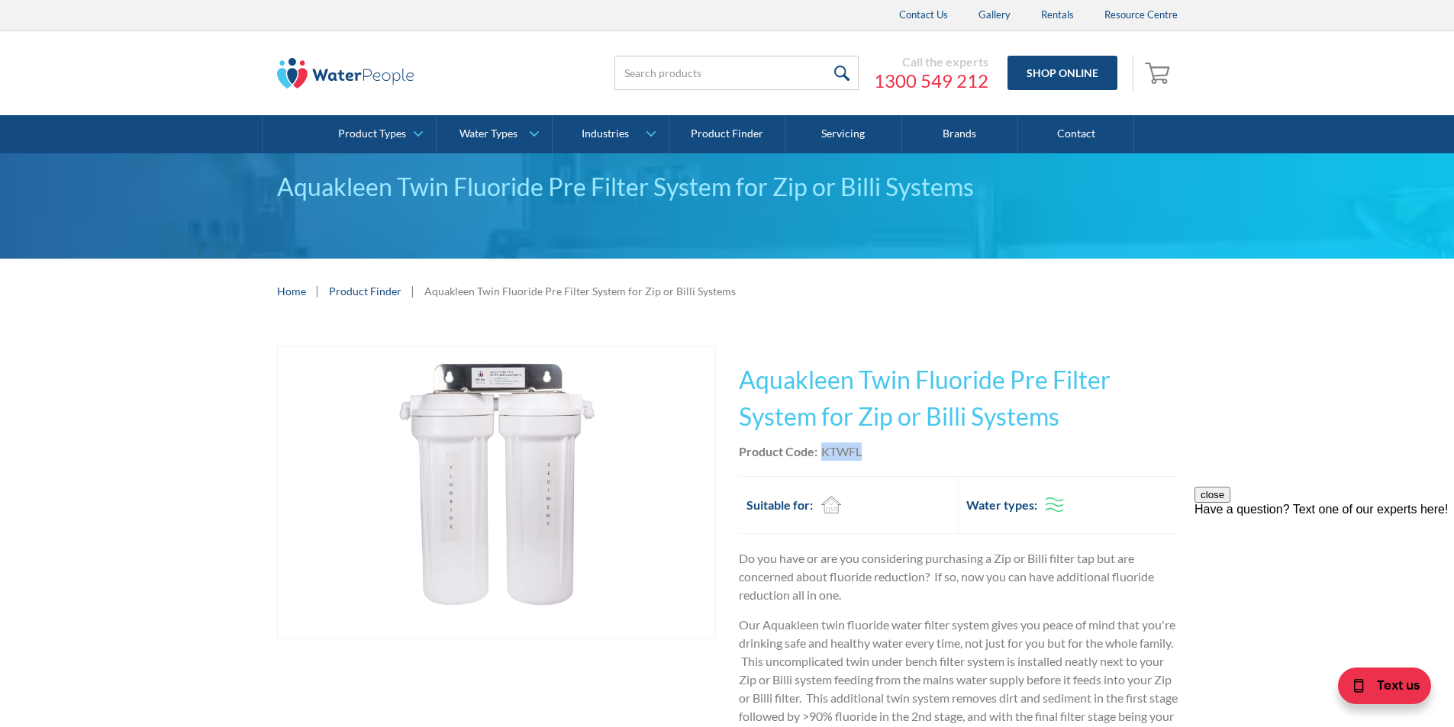
drag, startPoint x: 869, startPoint y: 448, endPoint x: 823, endPoint y: 450, distance: 45.8
click at [823, 449] on div "Product Code: KTWFL" at bounding box center [958, 452] width 439 height 18
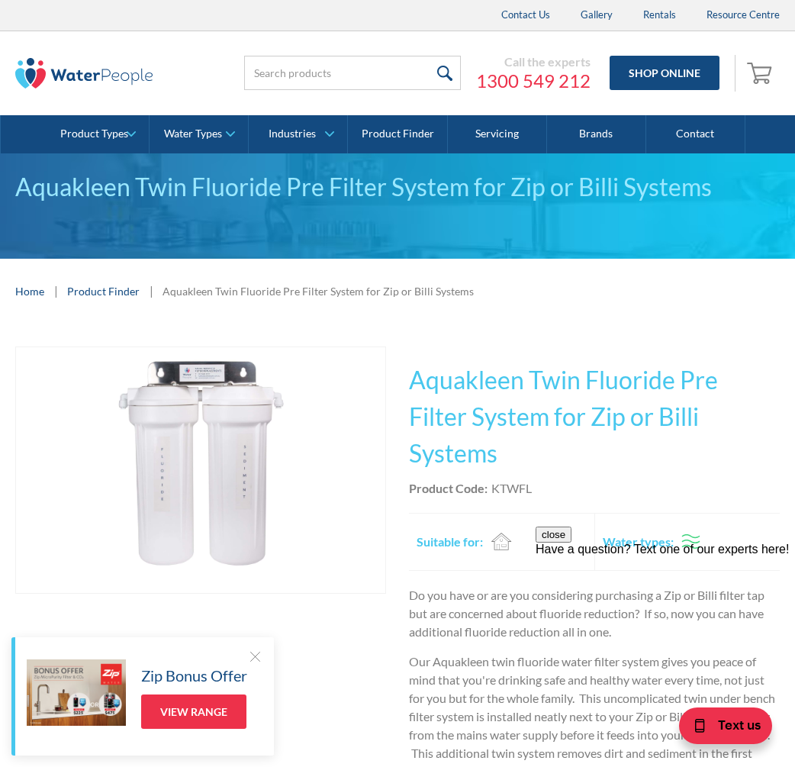
click at [690, 462] on div "This tap design is included in our standard range tap options when you purchase…" at bounding box center [594, 632] width 371 height 571
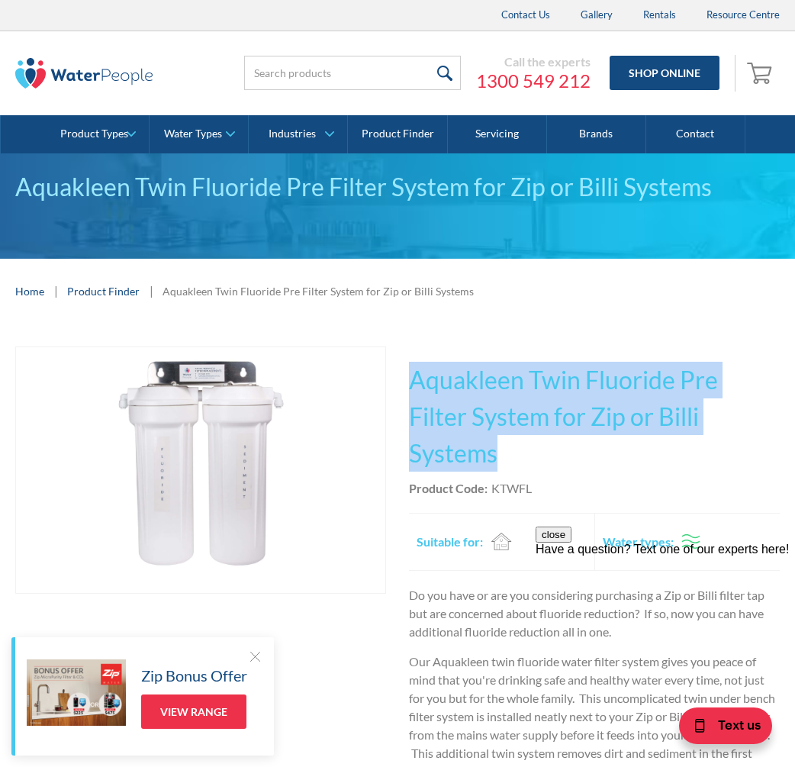
drag, startPoint x: 739, startPoint y: 416, endPoint x: 440, endPoint y: 395, distance: 299.2
click at [410, 390] on h1 "Aquakleen Twin Fluoride Pre Filter System for Zip or Billi Systems" at bounding box center [594, 417] width 371 height 110
copy h1 "Aquakleen Twin Fluoride Pre Filter System for Zip or Billi Systems"
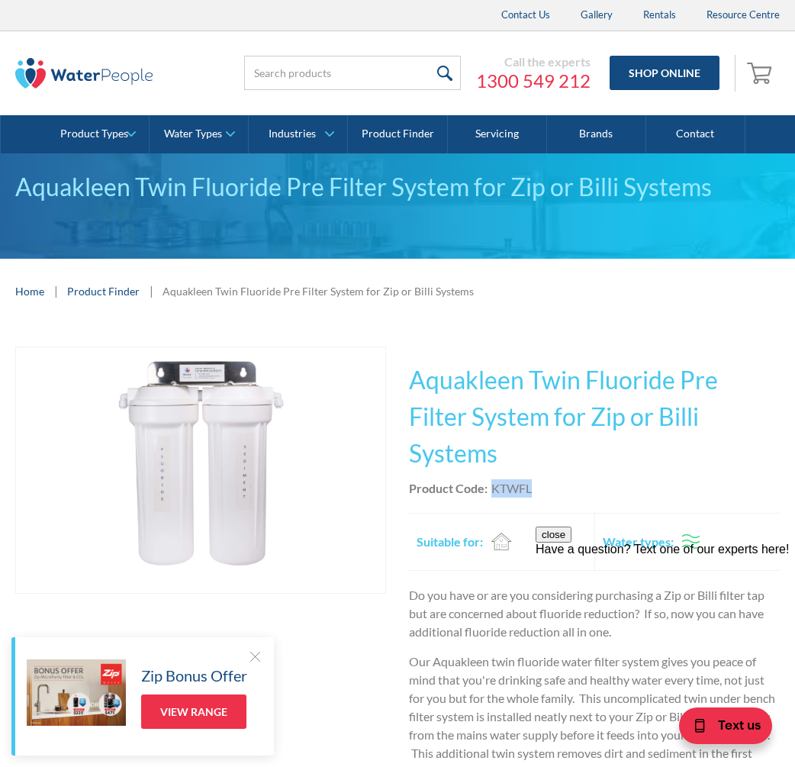
drag, startPoint x: 539, startPoint y: 450, endPoint x: 494, endPoint y: 455, distance: 45.3
click at [494, 479] on div "Product Code: KTWFL" at bounding box center [594, 488] width 371 height 18
copy div "KTWFL"
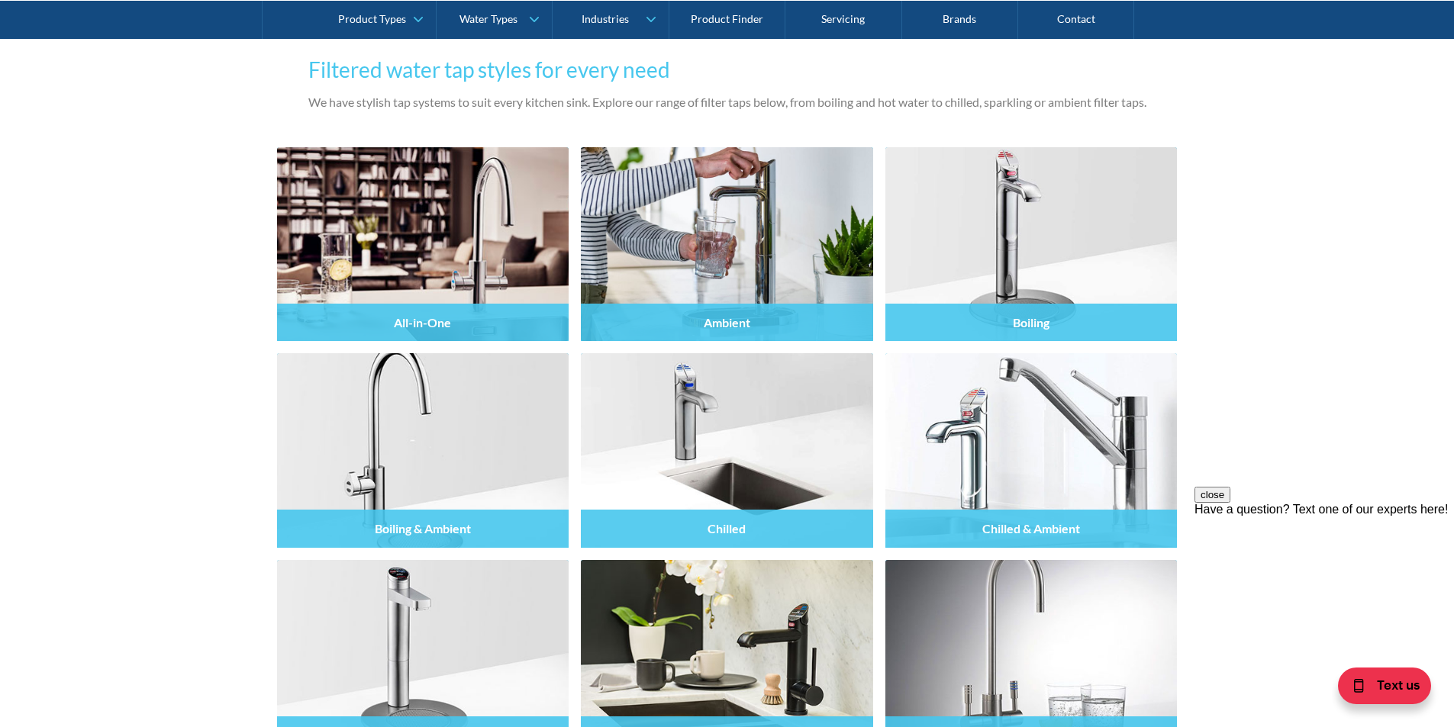
scroll to position [1298, 0]
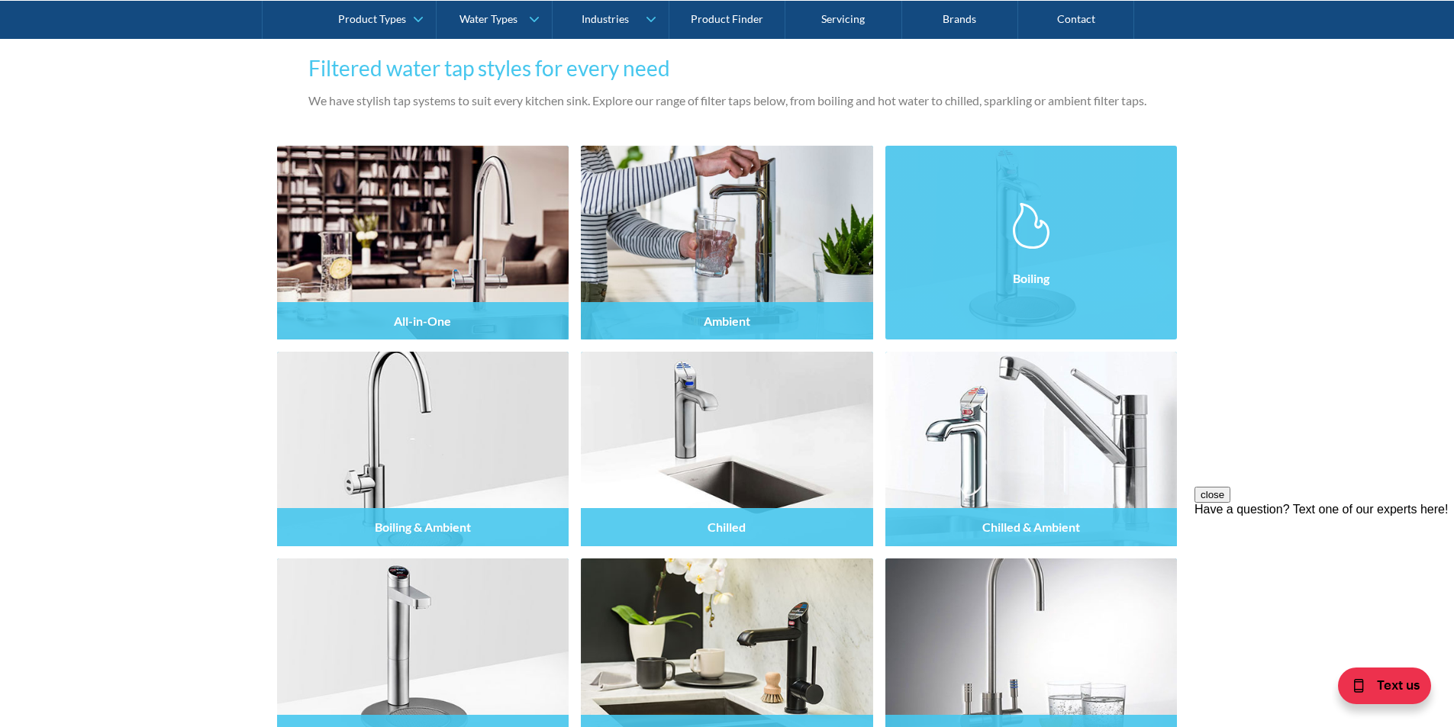
click at [1001, 270] on div "Boiling" at bounding box center [1031, 278] width 292 height 37
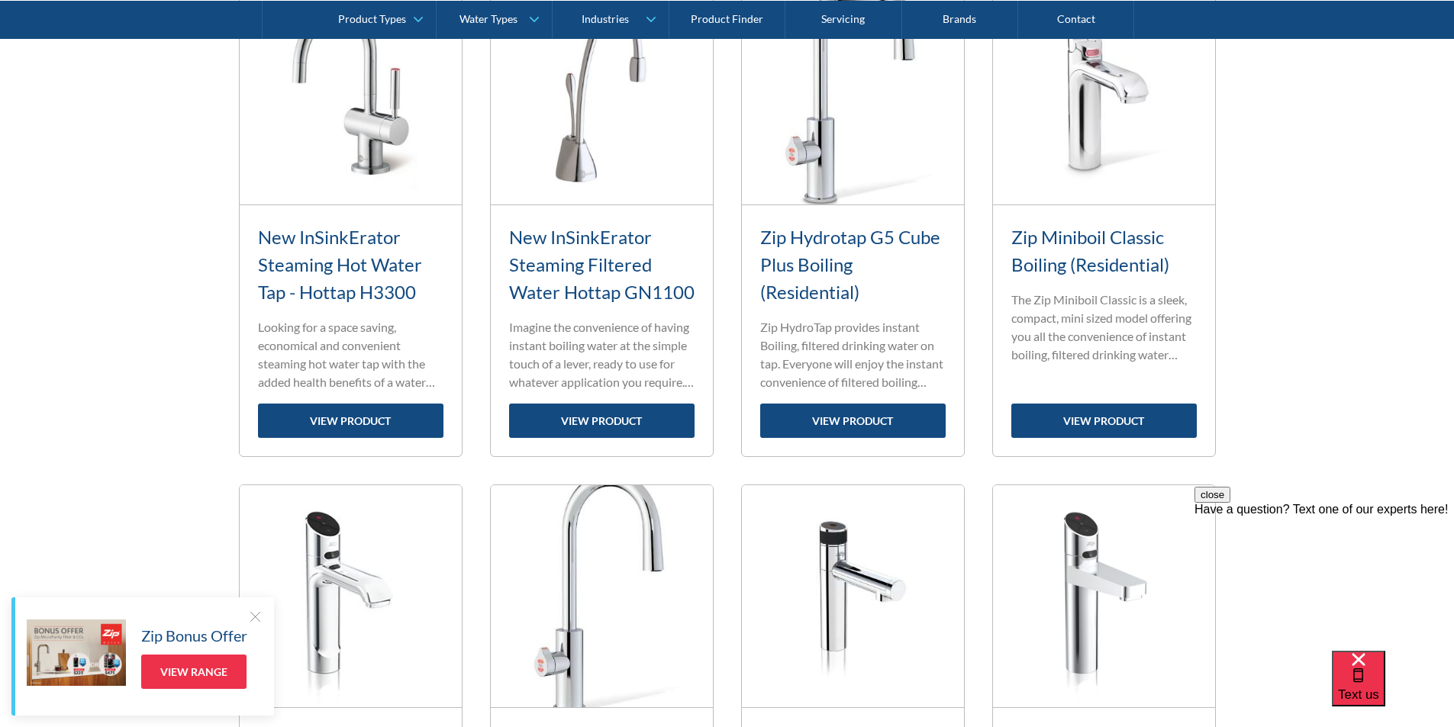
scroll to position [687, 0]
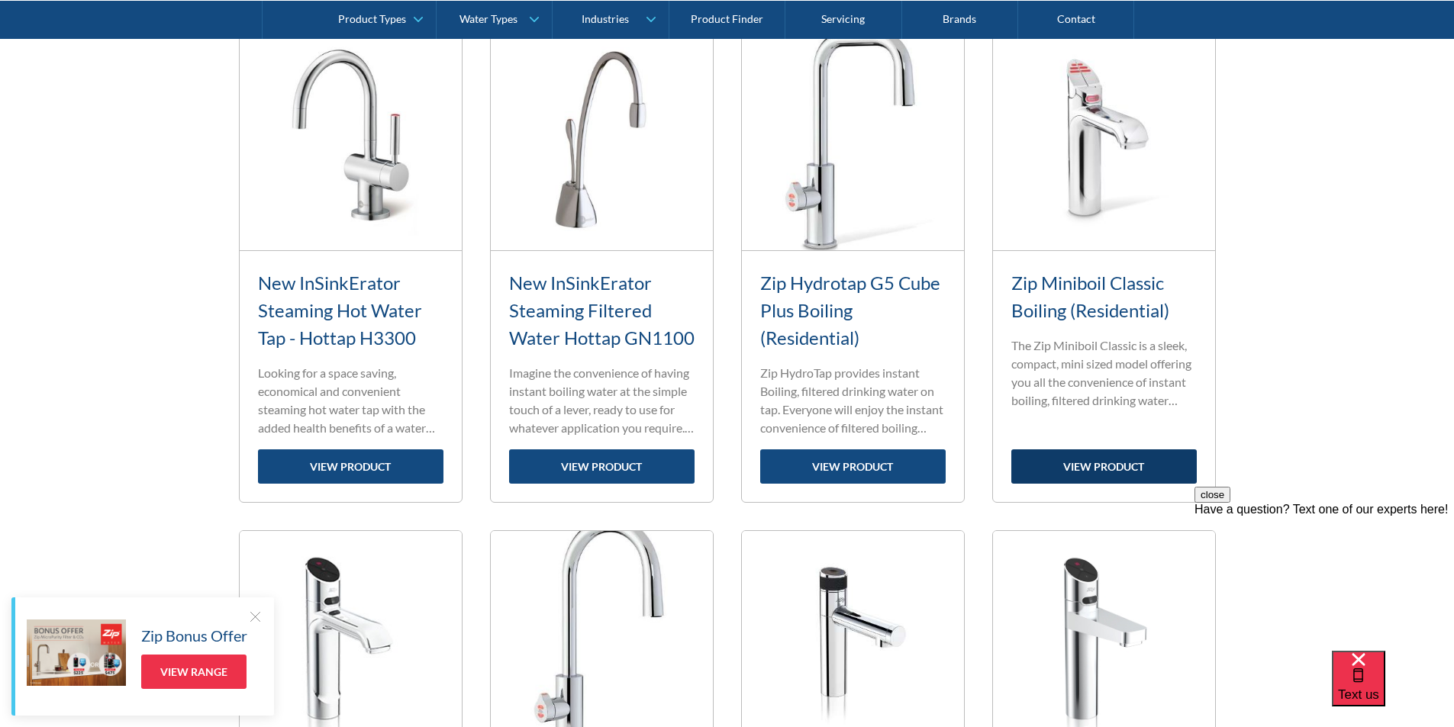
click at [1123, 464] on link "view product" at bounding box center [1103, 467] width 185 height 34
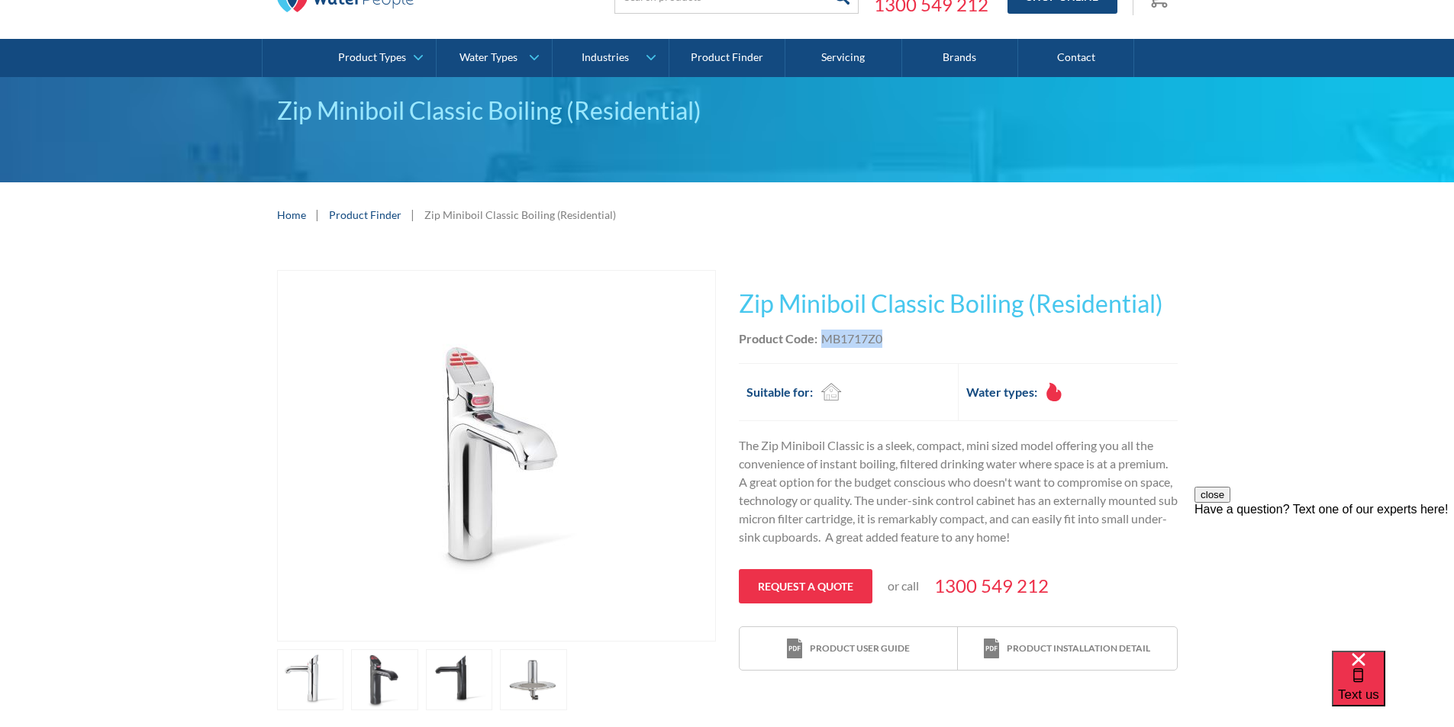
drag, startPoint x: 900, startPoint y: 337, endPoint x: 824, endPoint y: 344, distance: 75.9
click at [824, 343] on div "Product Code: MB1717Z0" at bounding box center [958, 339] width 439 height 18
copy div "MB1717Z0"
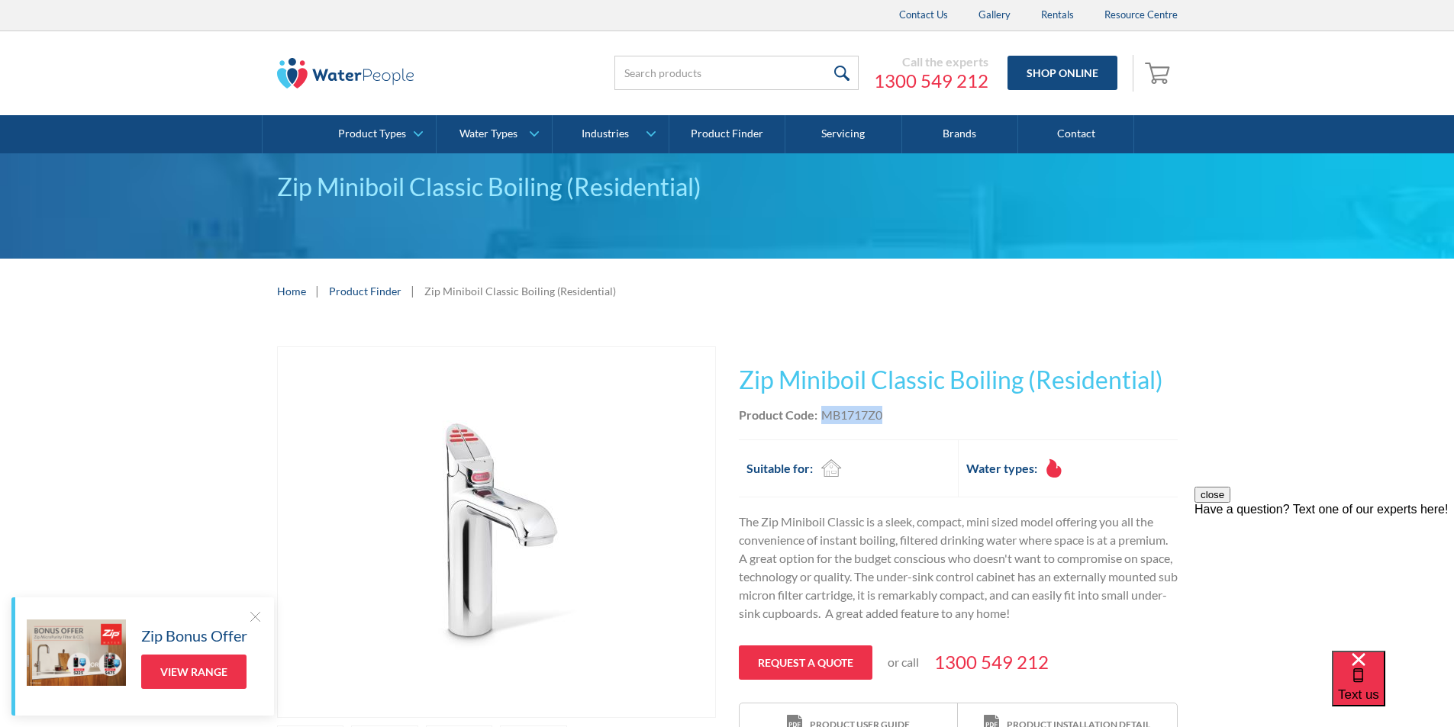
copy div "MB1717Z0"
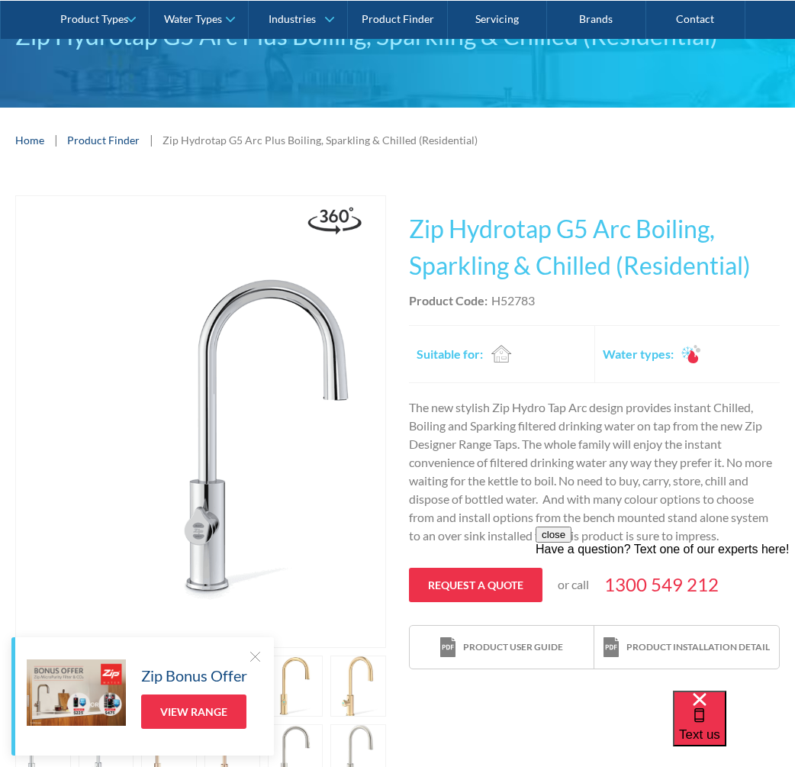
scroll to position [153, 0]
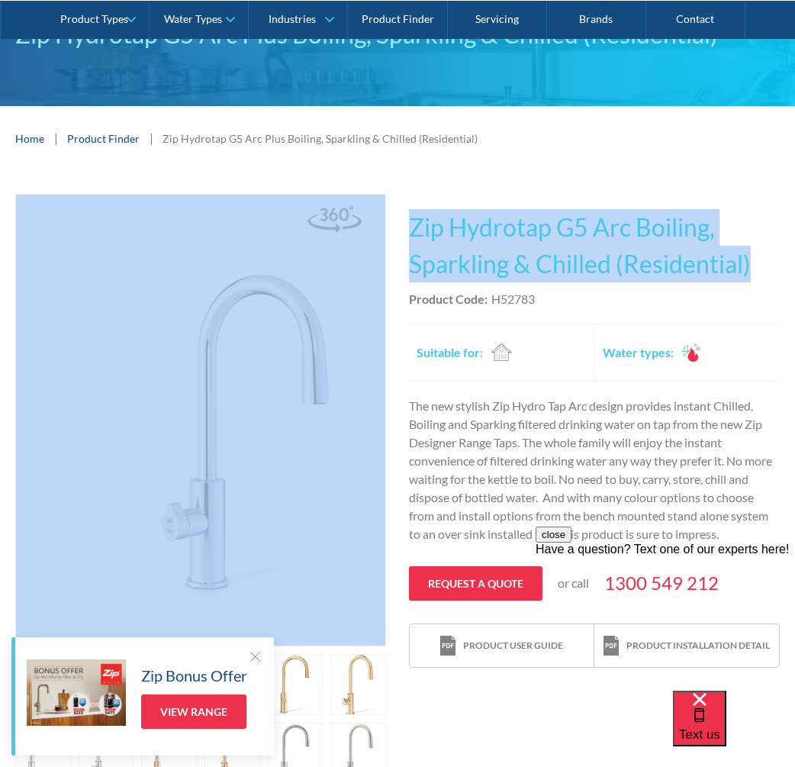
drag, startPoint x: 750, startPoint y: 266, endPoint x: 401, endPoint y: 233, distance: 350.4
click at [391, 235] on div "Play video Fits Most Brands Best Seller No items found. This tap design is incl…" at bounding box center [397, 523] width 765 height 659
copy div "Fits Most Brands Best Seller No items found. This tap design is included in our…"
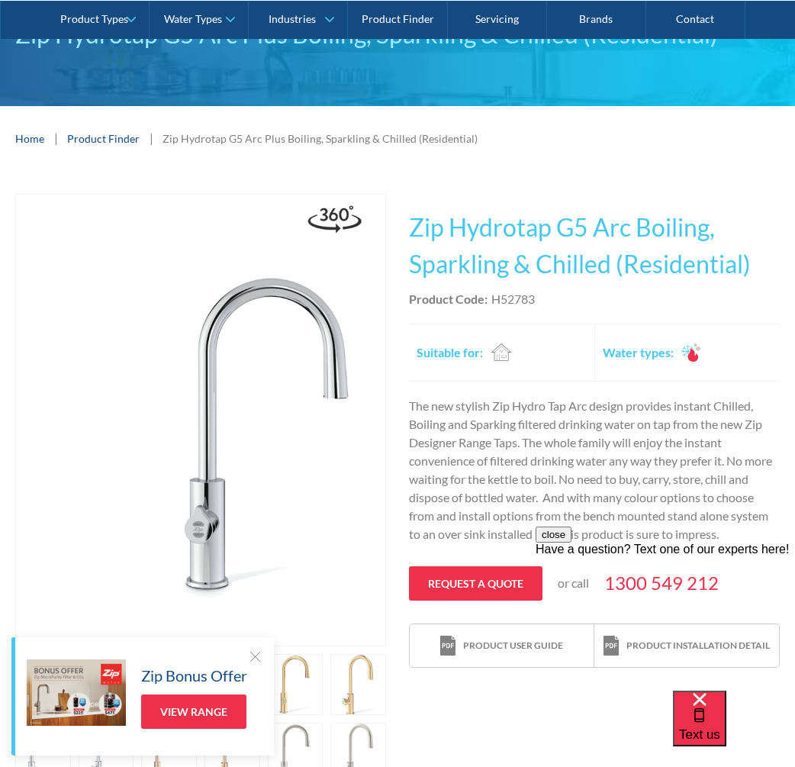
click at [543, 301] on div "Product Code: H52783" at bounding box center [594, 299] width 371 height 18
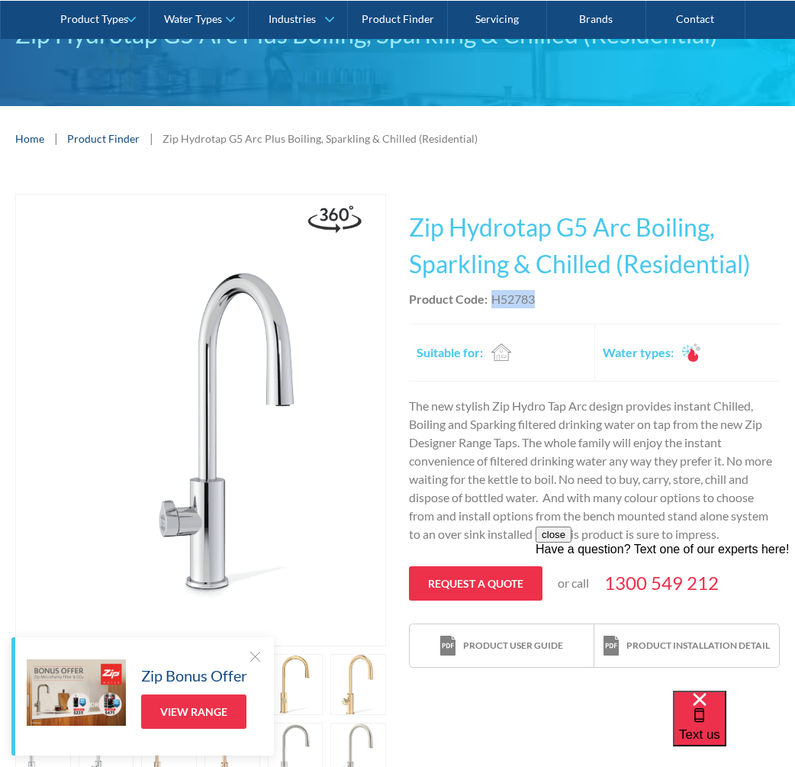
drag, startPoint x: 542, startPoint y: 300, endPoint x: 501, endPoint y: 304, distance: 41.4
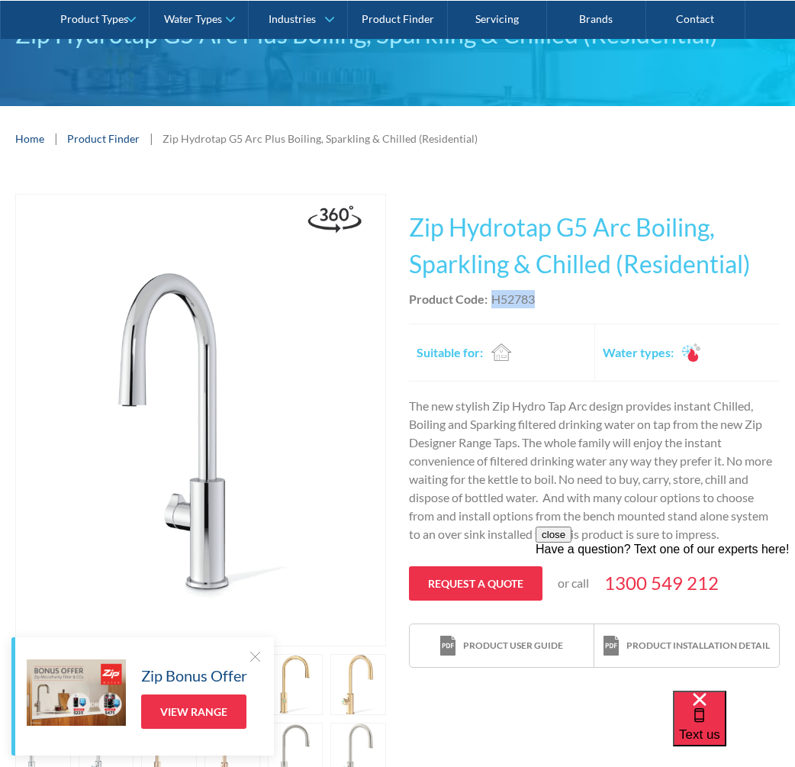
click at [492, 308] on div "Product Code: H52783" at bounding box center [594, 299] width 371 height 18
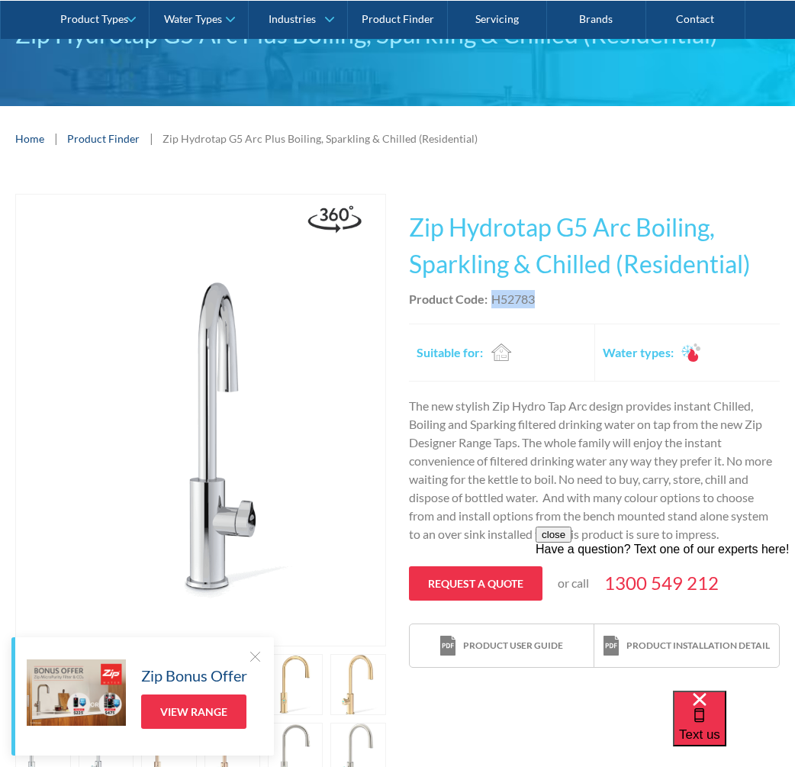
copy div "H52783"
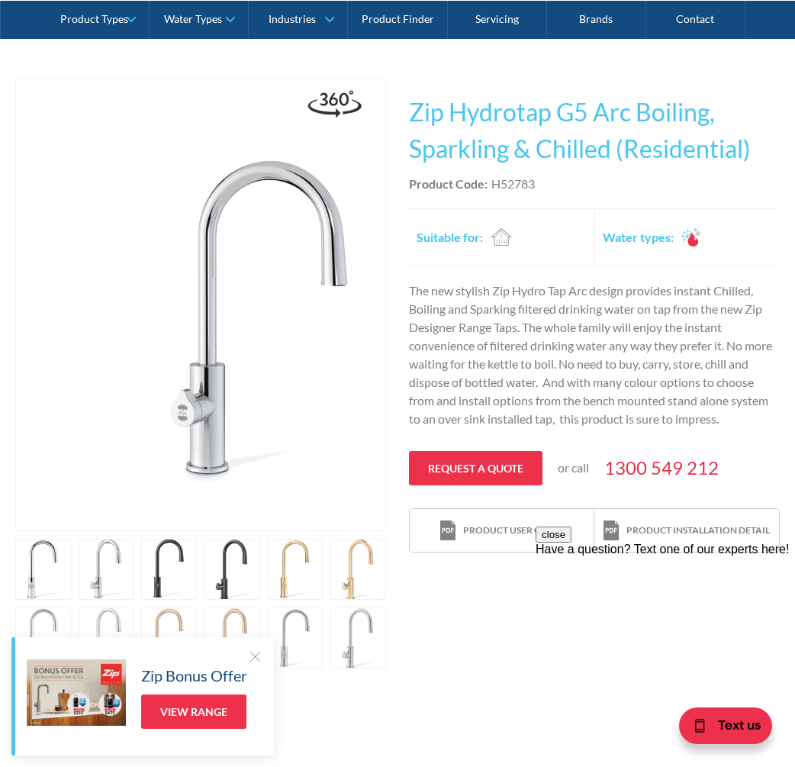
scroll to position [305, 0]
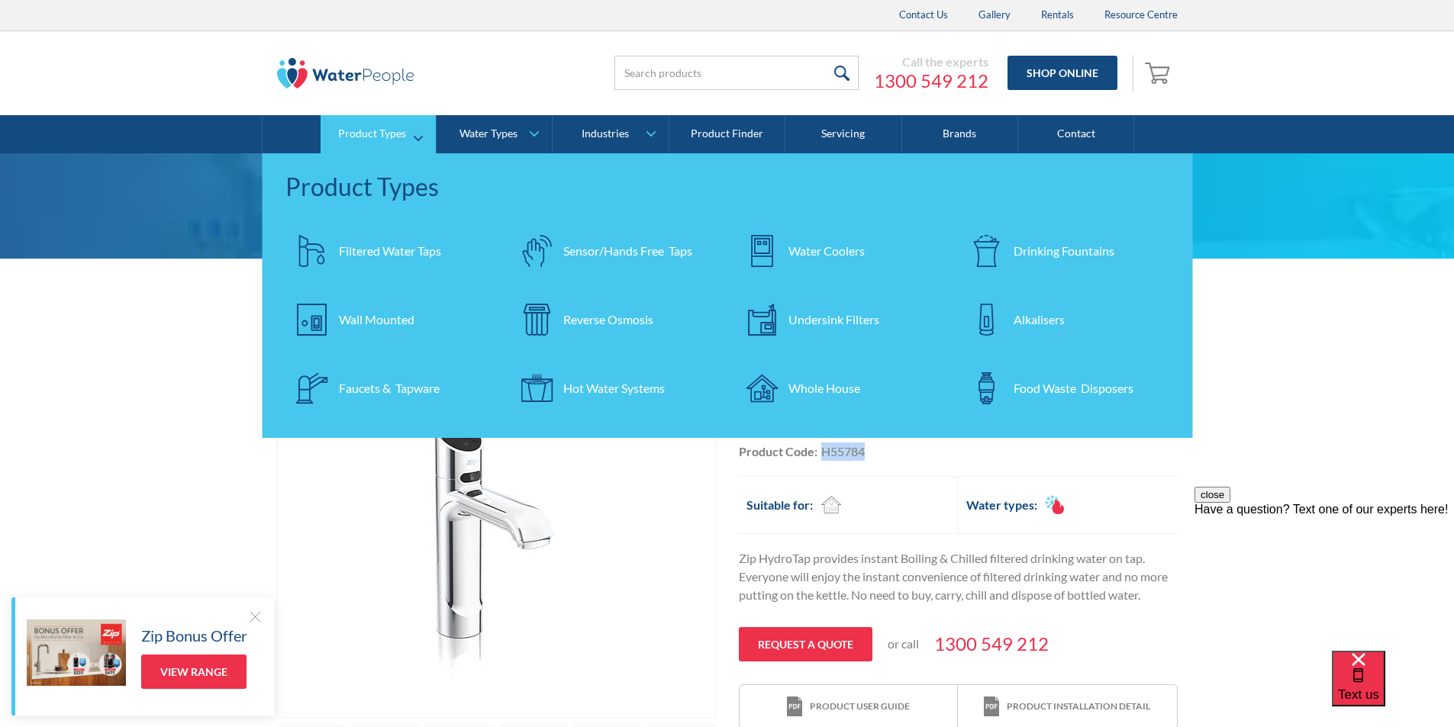
click at [405, 246] on div "Filtered Water Taps" at bounding box center [390, 251] width 102 height 18
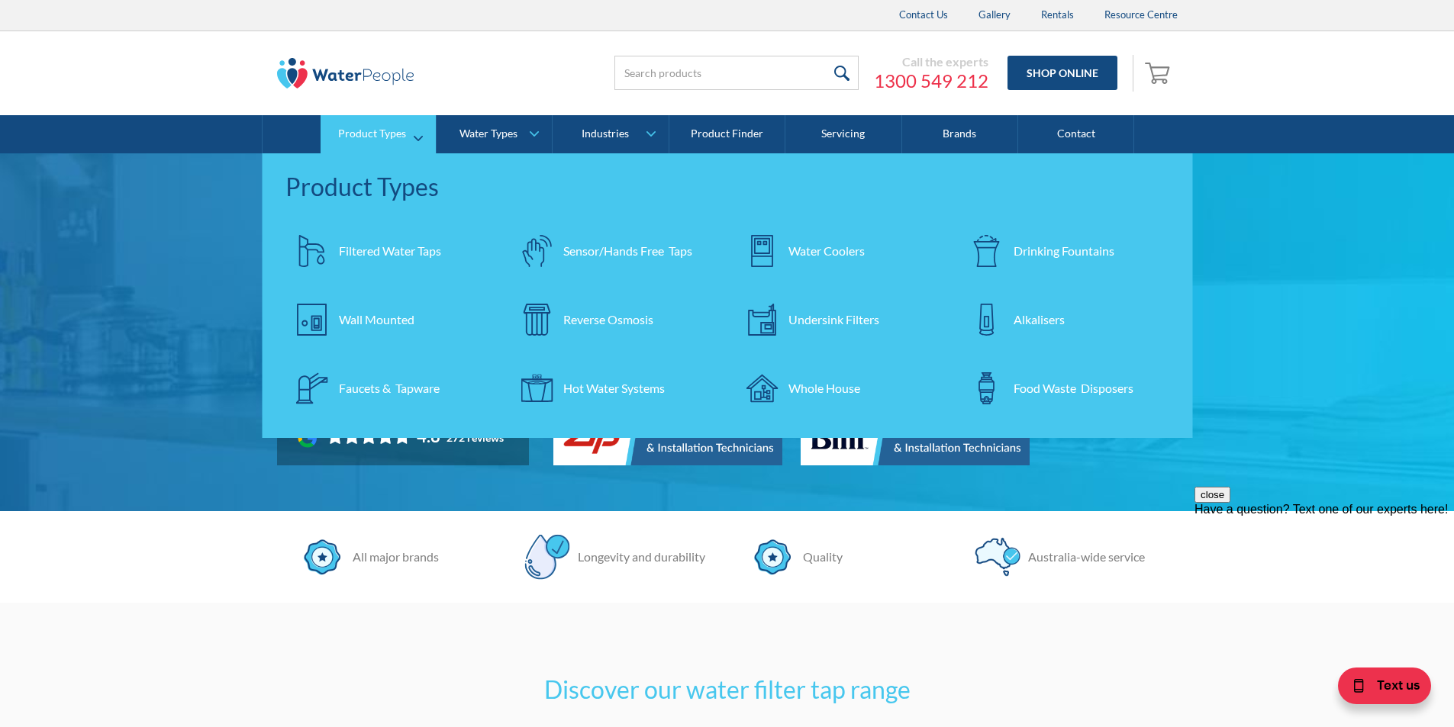
click at [411, 256] on div "Filtered Water Taps" at bounding box center [390, 251] width 102 height 18
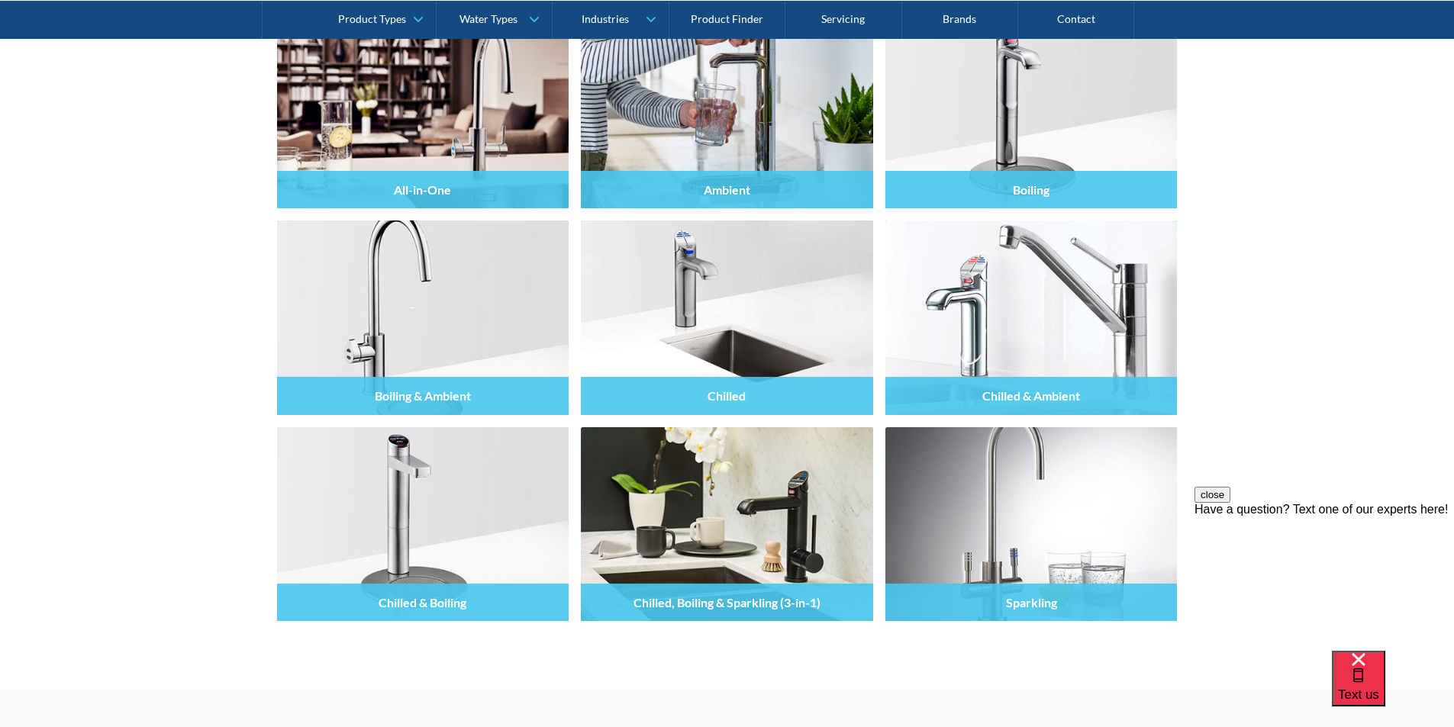
scroll to position [1450, 0]
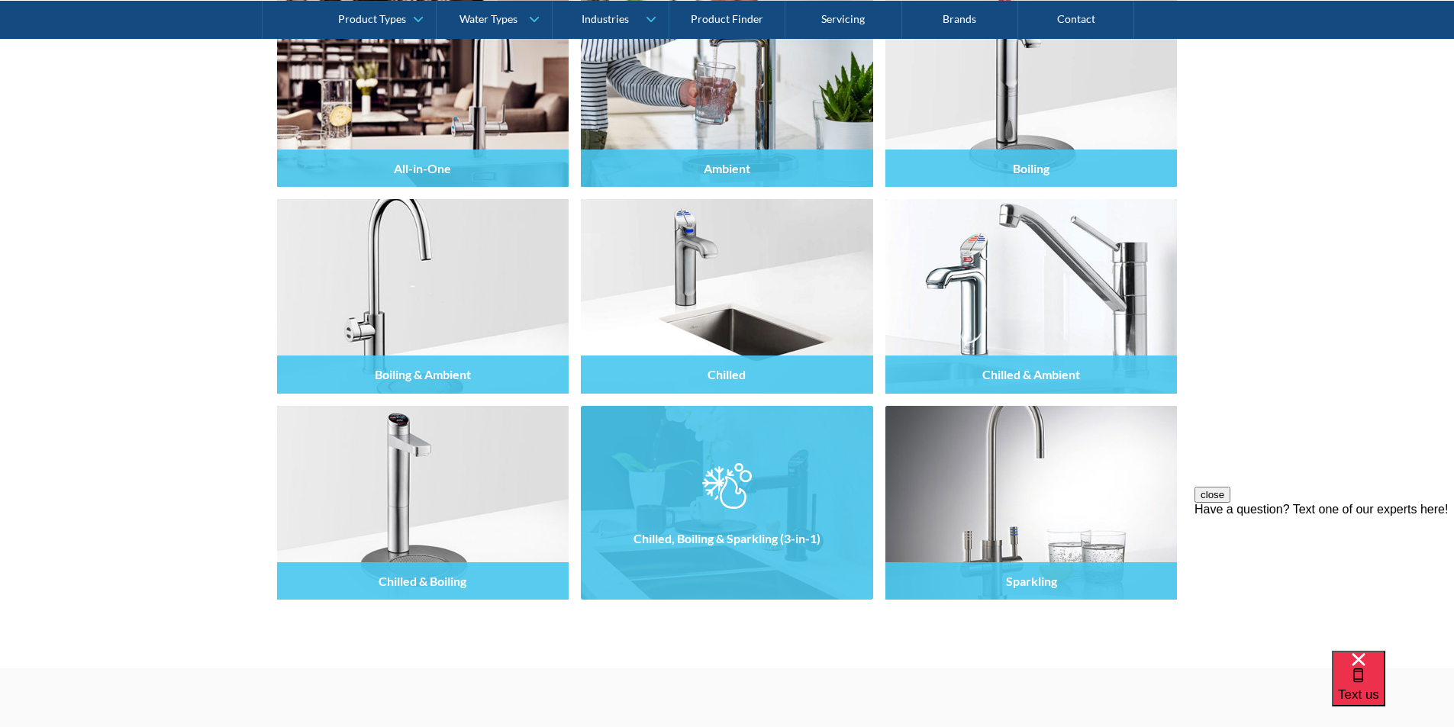
click at [692, 492] on div at bounding box center [727, 517] width 292 height 92
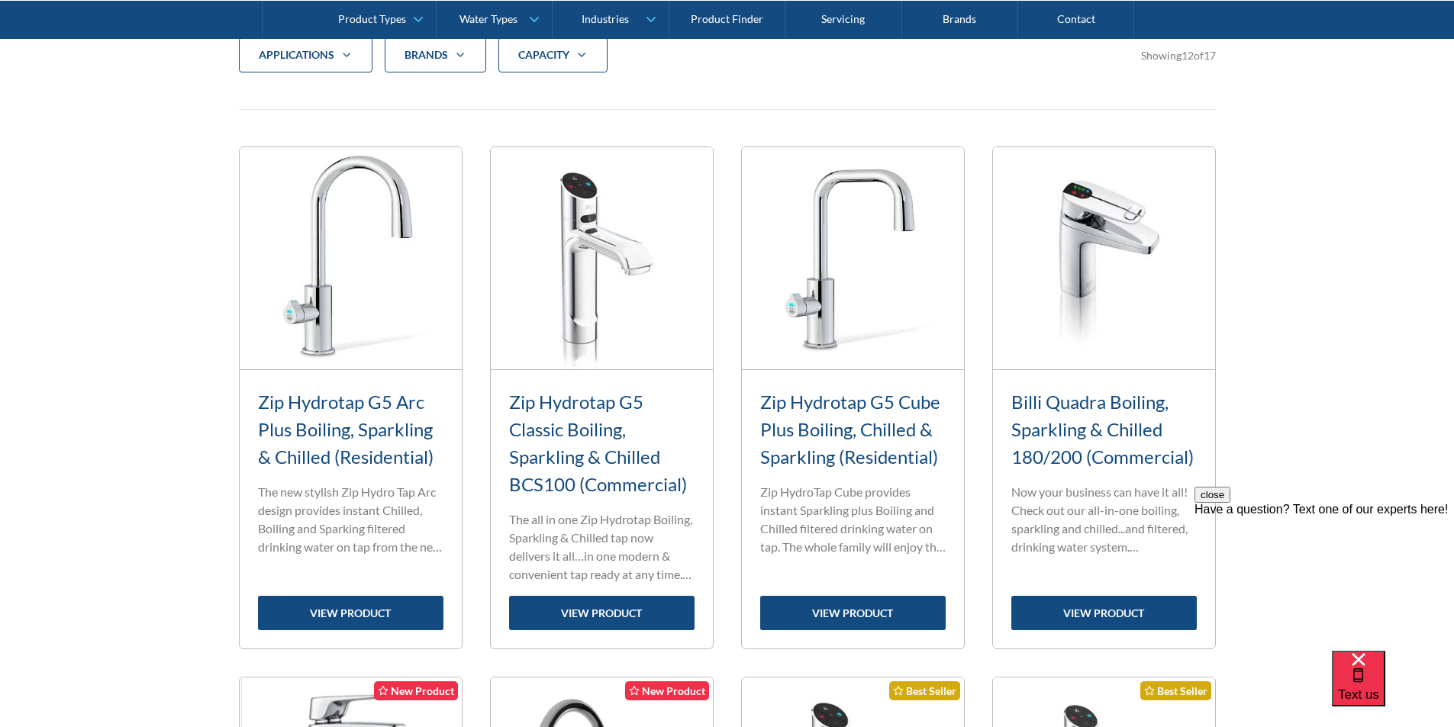
scroll to position [611, 0]
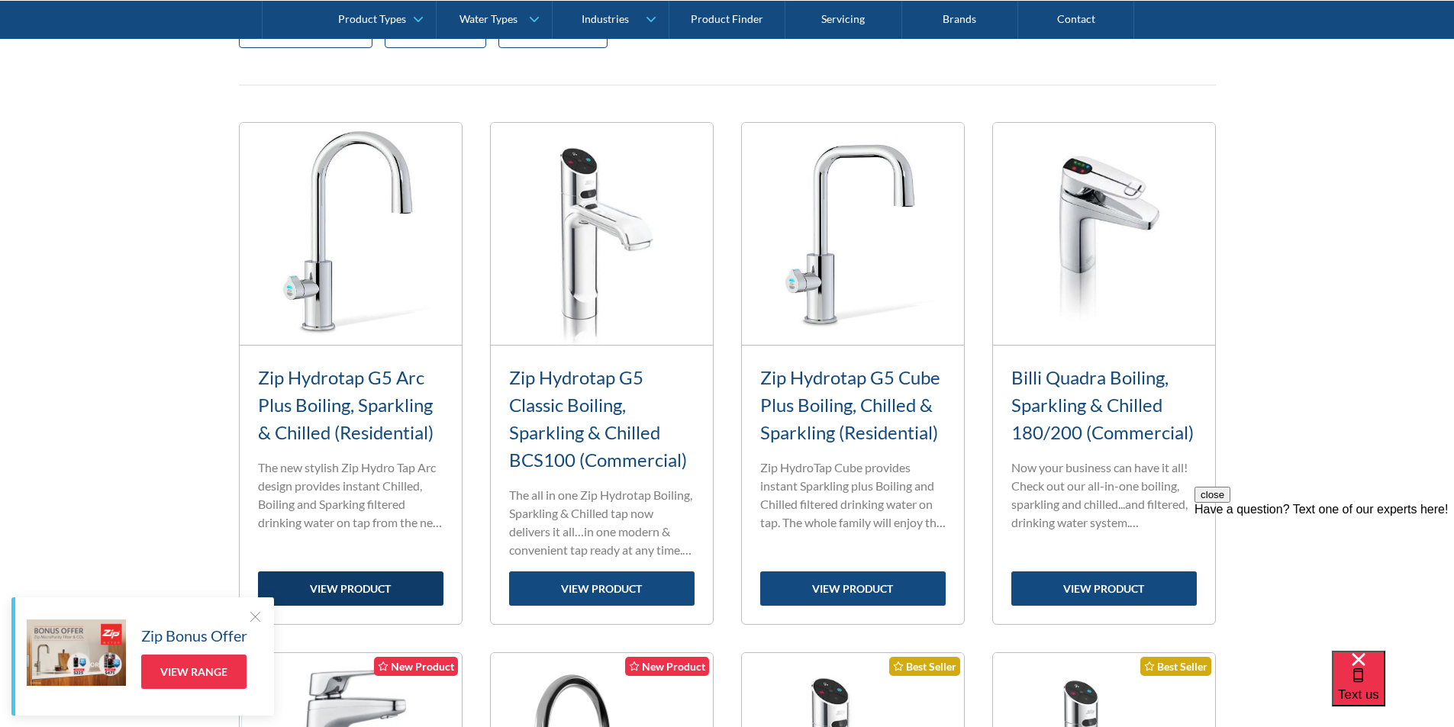
click at [369, 586] on link "view product" at bounding box center [350, 589] width 185 height 34
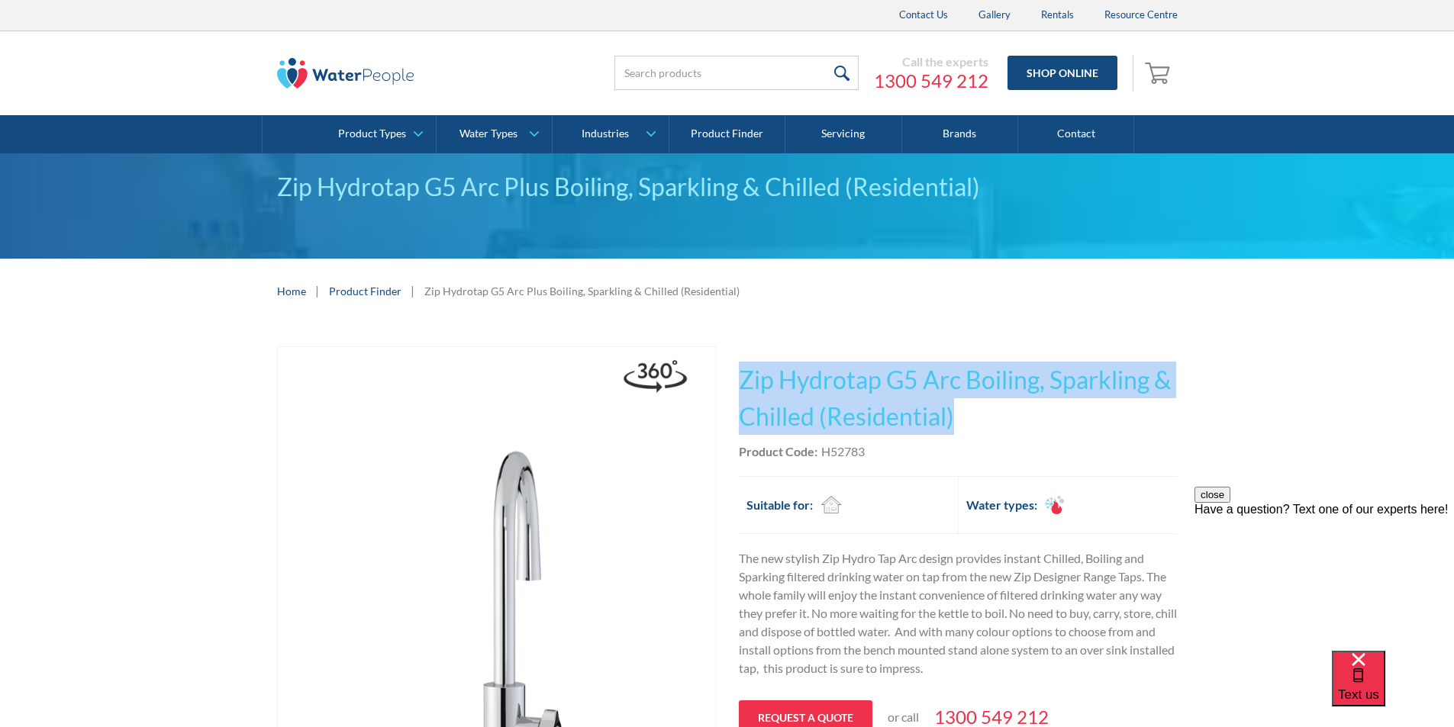
drag, startPoint x: 955, startPoint y: 415, endPoint x: 737, endPoint y: 376, distance: 221.0
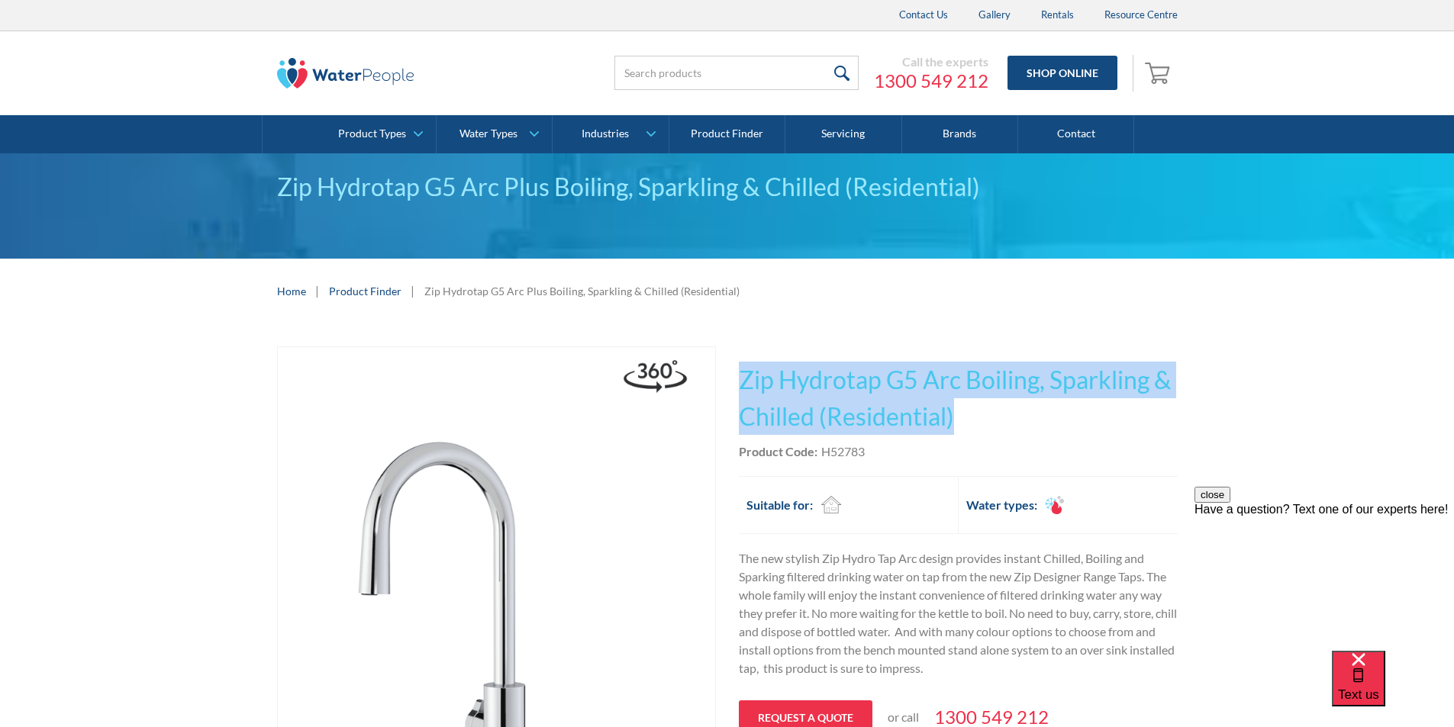
click at [737, 374] on div "Play video Fits Most Brands Best Seller No items found. This tap design is incl…" at bounding box center [727, 718] width 901 height 742
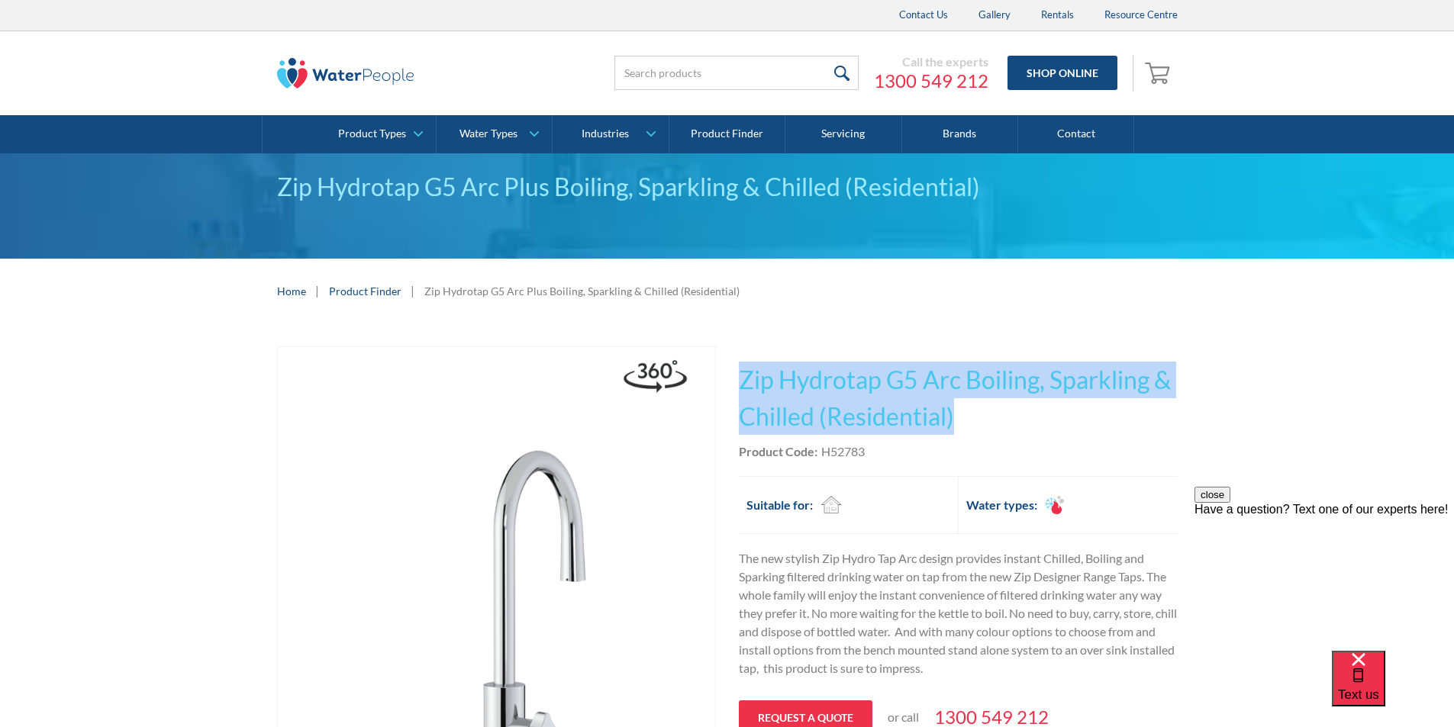
copy h1 "Zip Hydrotap G5 Arc Boiling, Sparkling & Chilled (Residential)"
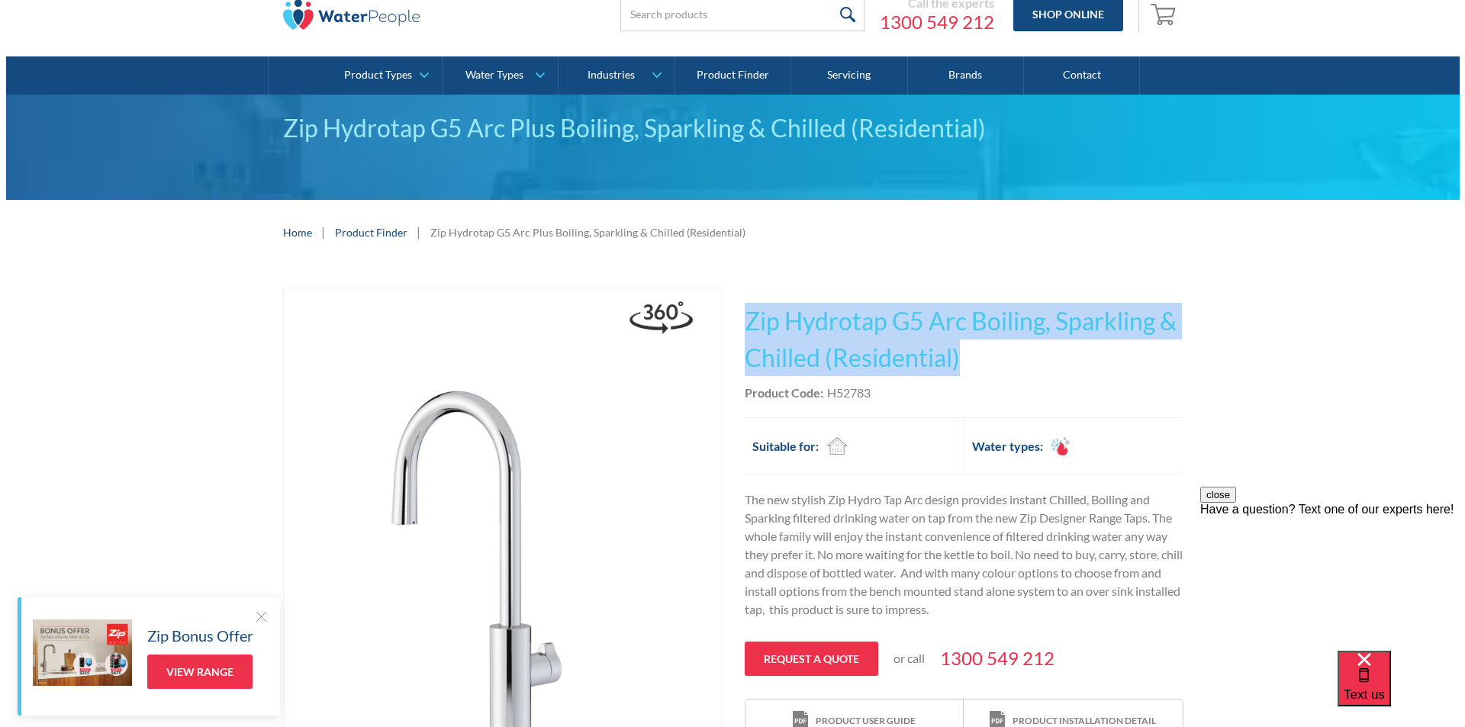
scroll to position [153, 0]
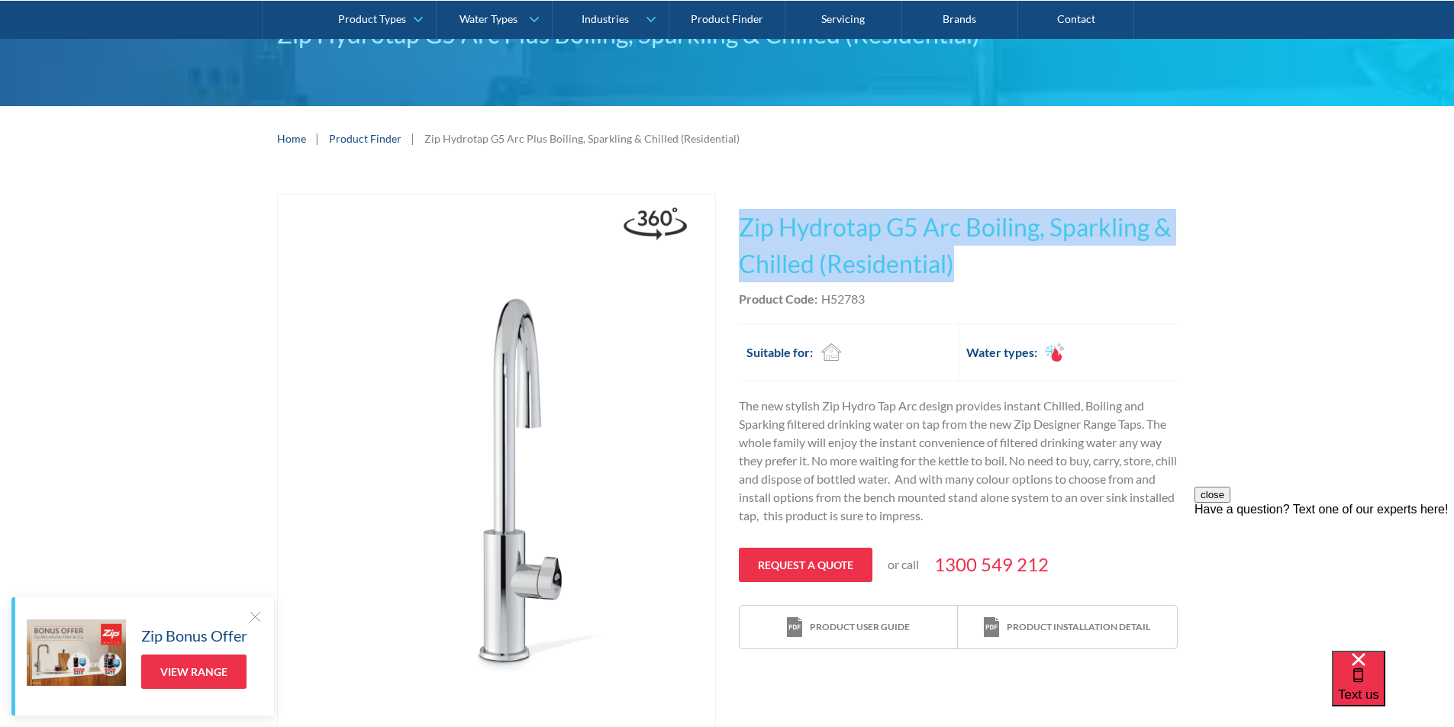
click at [508, 424] on img "open lightbox" at bounding box center [496, 462] width 437 height 534
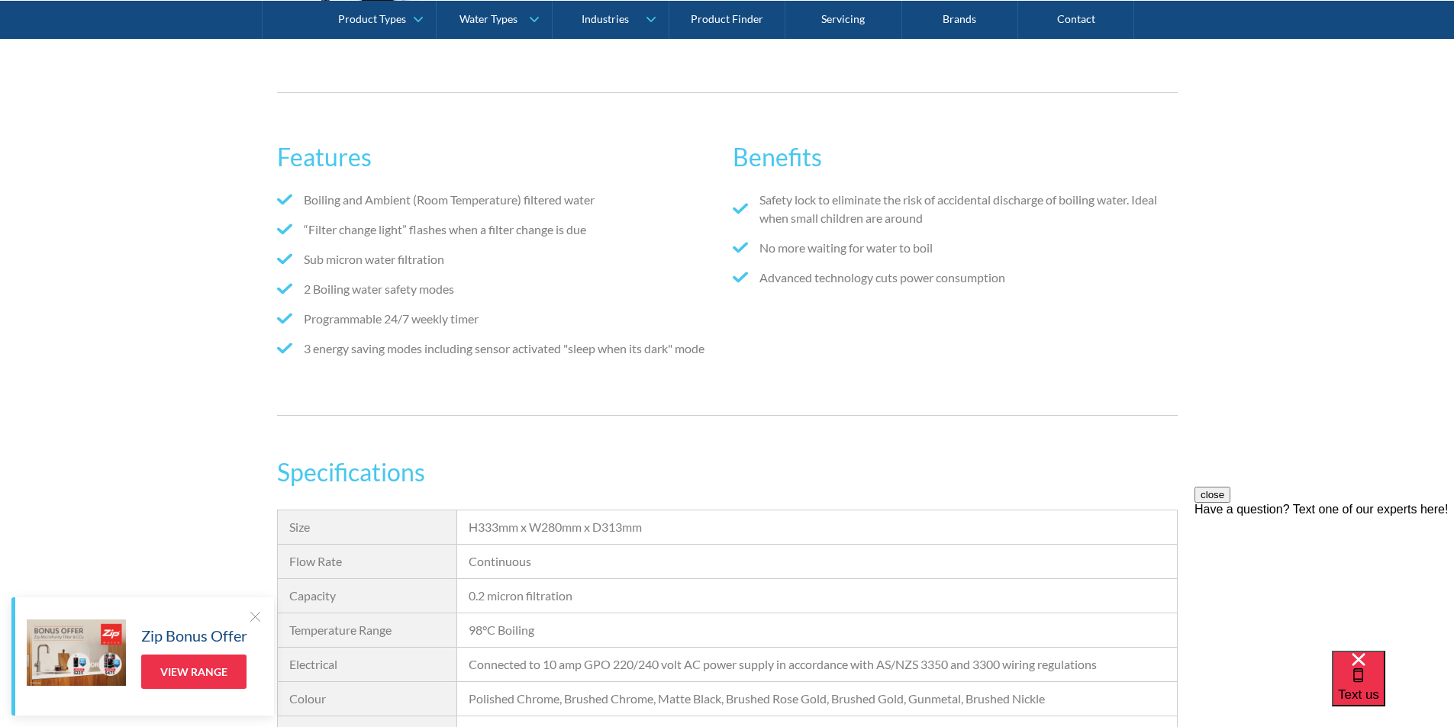
scroll to position [1069, 0]
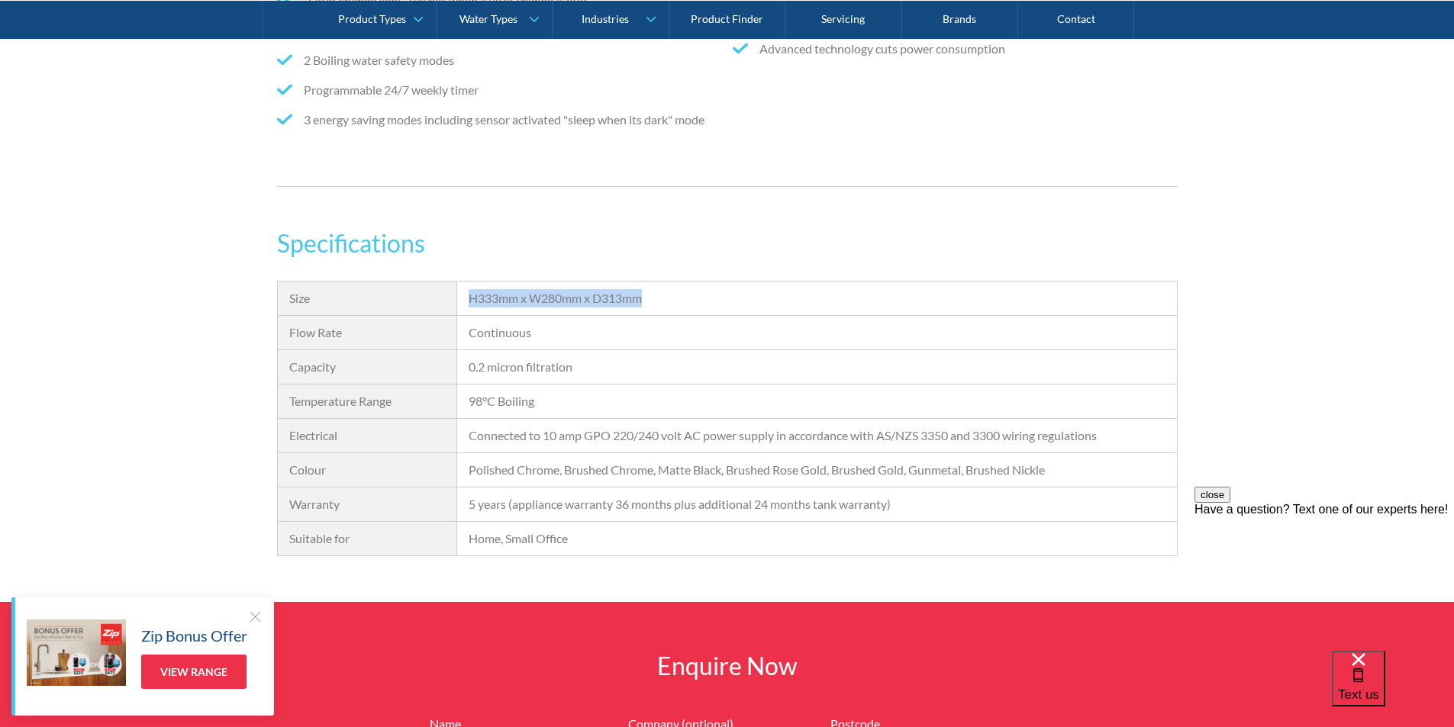
drag, startPoint x: 624, startPoint y: 308, endPoint x: 474, endPoint y: 302, distance: 149.7
click at [470, 302] on div "H333mm x W280mm x D313mm" at bounding box center [817, 298] width 696 height 18
copy div "H333mm x W280mm x D313mm"
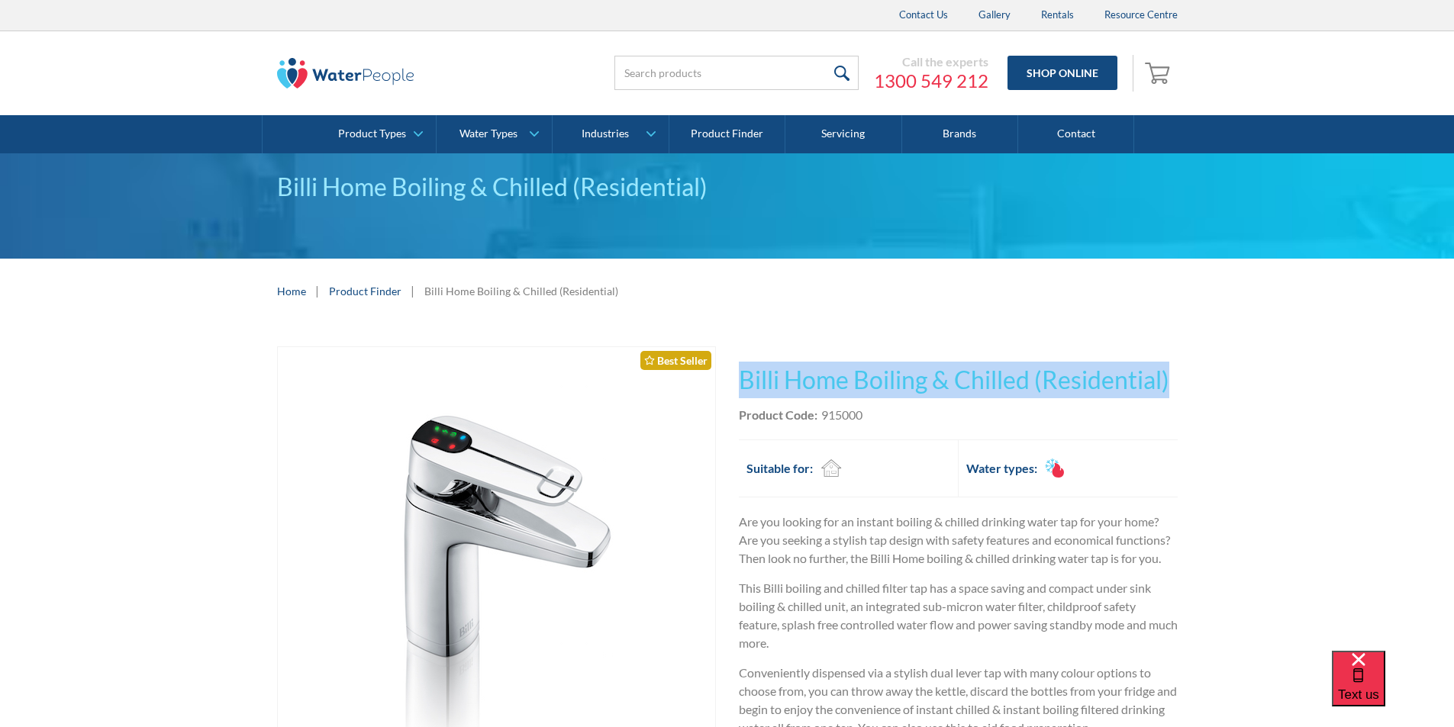
drag, startPoint x: 1172, startPoint y: 376, endPoint x: 782, endPoint y: 370, distance: 390.1
click at [741, 378] on div "Play video Fits Most Brands Best Seller No items found. This tap design is incl…" at bounding box center [727, 679] width 1454 height 711
copy h1 "Billi Home Boiling & Chilled (Residential)"
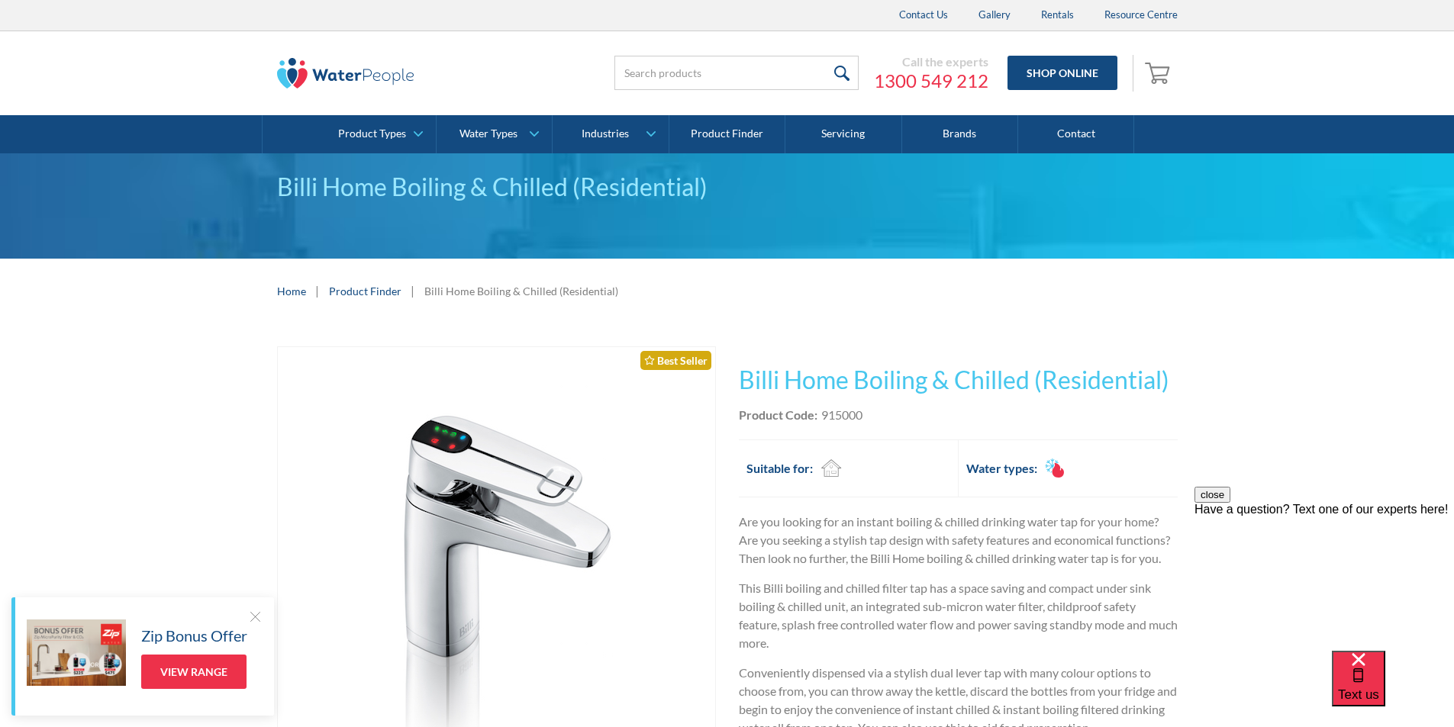
click at [877, 412] on div "Product Code: 915000" at bounding box center [958, 415] width 439 height 18
drag, startPoint x: 877, startPoint y: 412, endPoint x: 831, endPoint y: 416, distance: 46.0
click at [831, 416] on div "Product Code: 915000" at bounding box center [958, 415] width 439 height 18
copy div "915000"
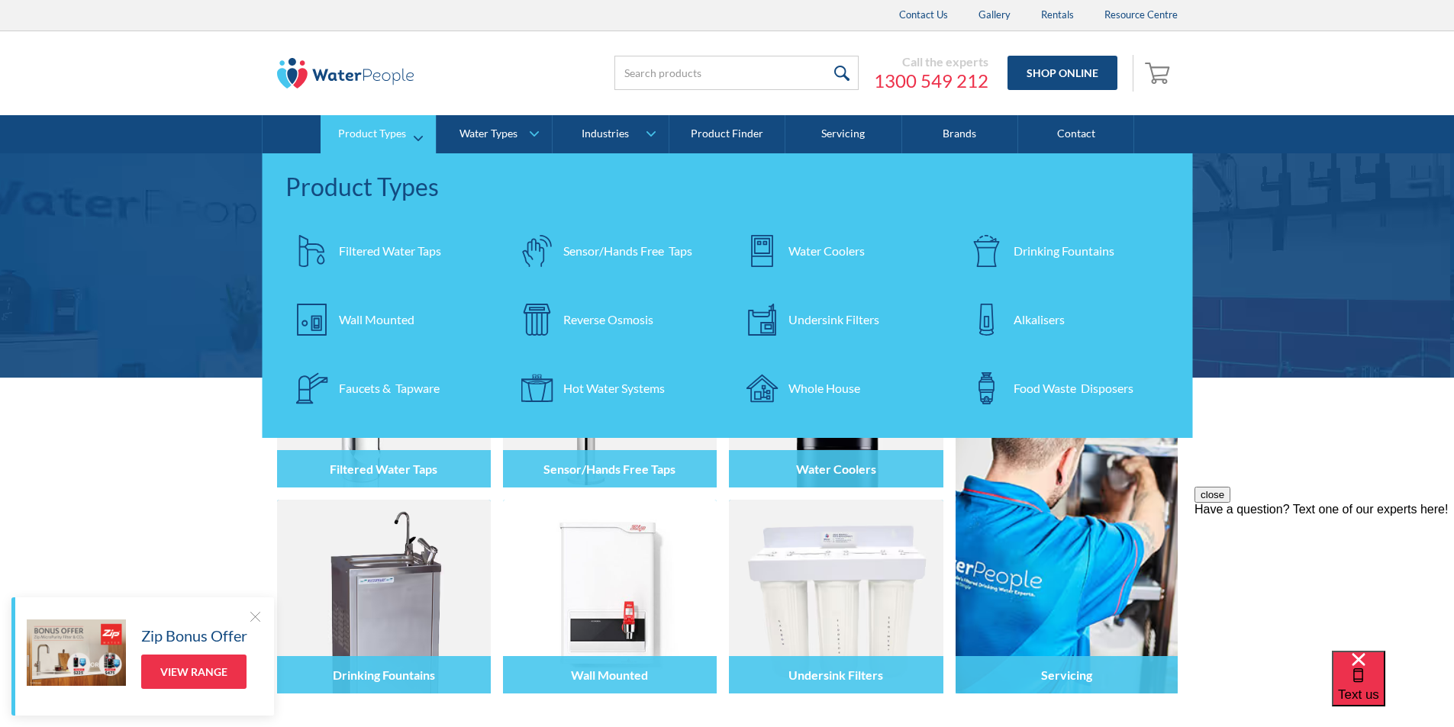
click at [1043, 253] on div "Drinking Fountains" at bounding box center [1064, 251] width 101 height 18
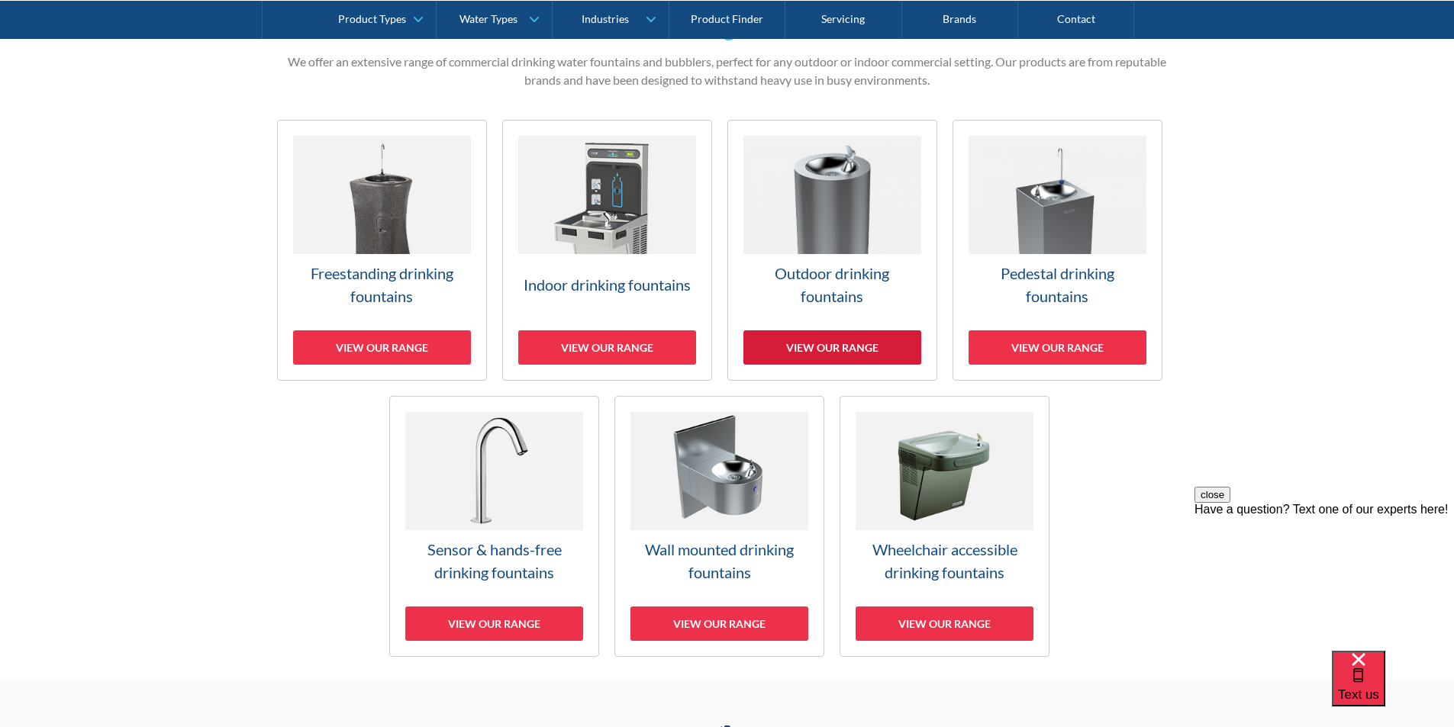
click at [832, 350] on div "View our range" at bounding box center [832, 347] width 178 height 34
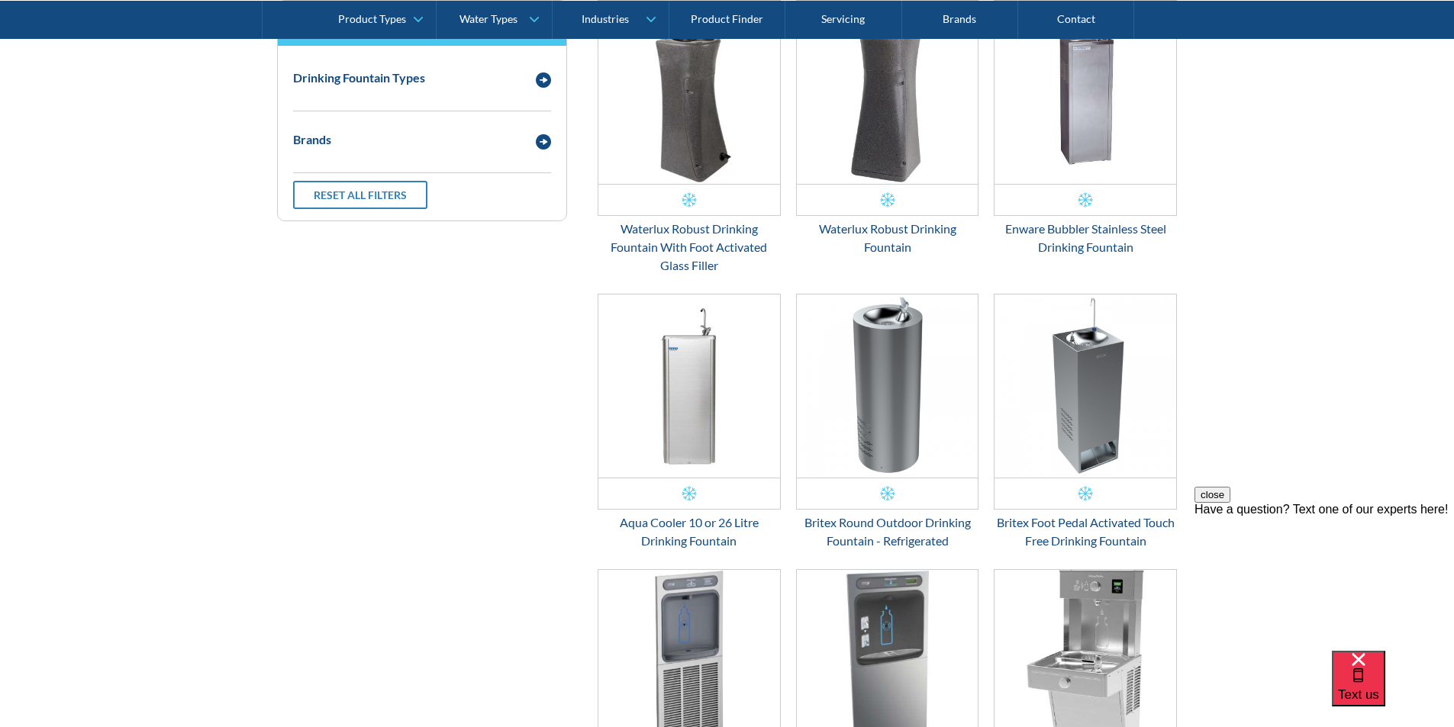
scroll to position [489, 0]
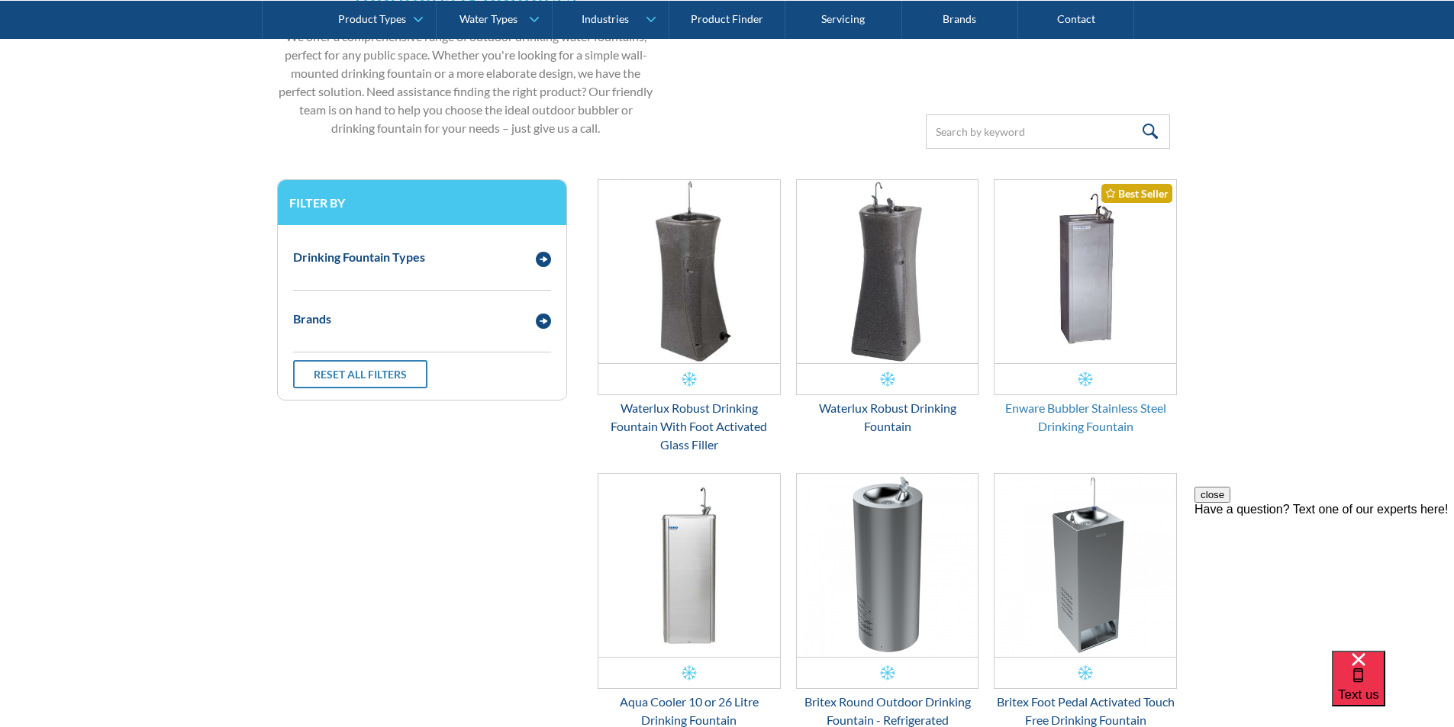
click at [1058, 400] on div "Enware Bubbler Stainless Steel Drinking Fountain" at bounding box center [1085, 417] width 183 height 37
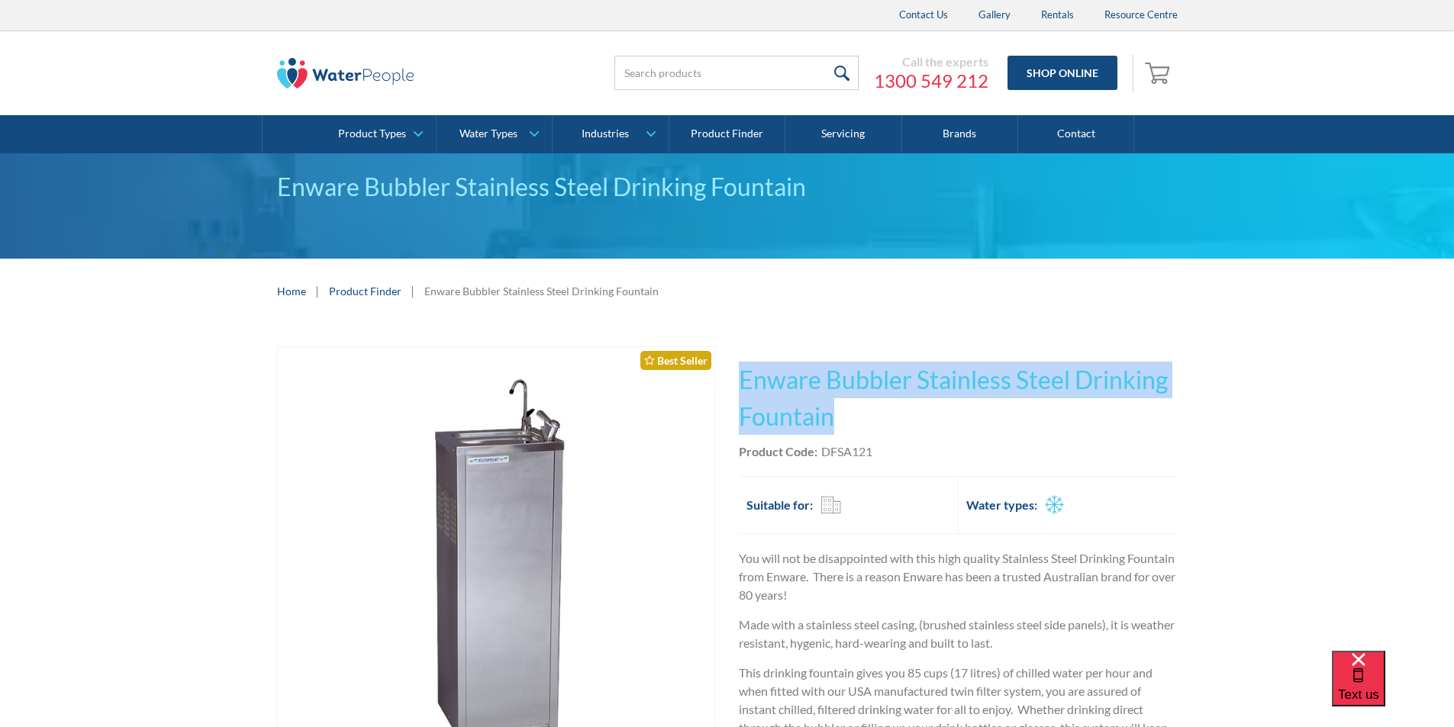
drag, startPoint x: 840, startPoint y: 412, endPoint x: 743, endPoint y: 370, distance: 104.9
click at [743, 367] on h1 "Enware Bubbler Stainless Steel Drinking Fountain" at bounding box center [958, 398] width 439 height 73
copy h1 "Enware Bubbler Stainless Steel Drinking Fountain"
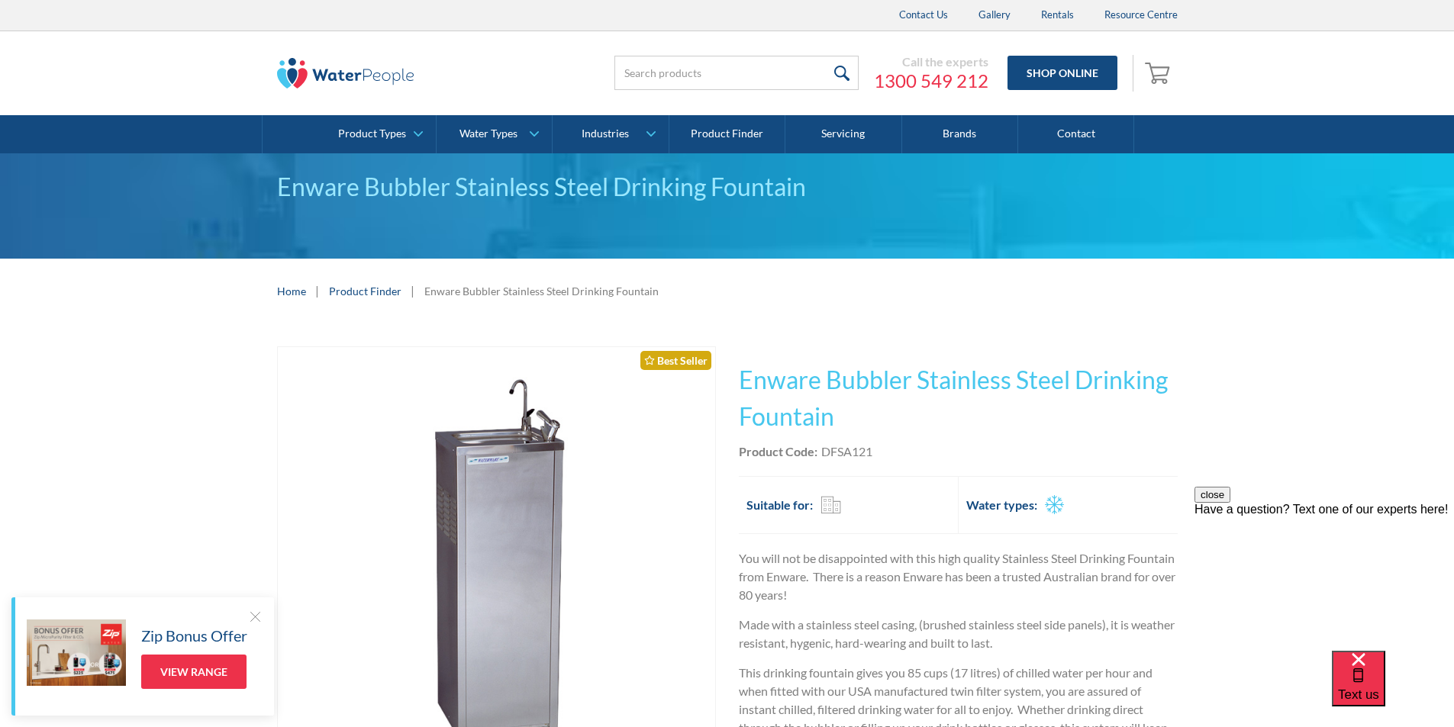
click at [884, 453] on div "Product Code: DFSA121" at bounding box center [958, 452] width 439 height 18
drag, startPoint x: 881, startPoint y: 450, endPoint x: 823, endPoint y: 451, distance: 58.0
click at [823, 451] on div "Product Code: DFSA121" at bounding box center [958, 452] width 439 height 18
copy div "DFSA121"
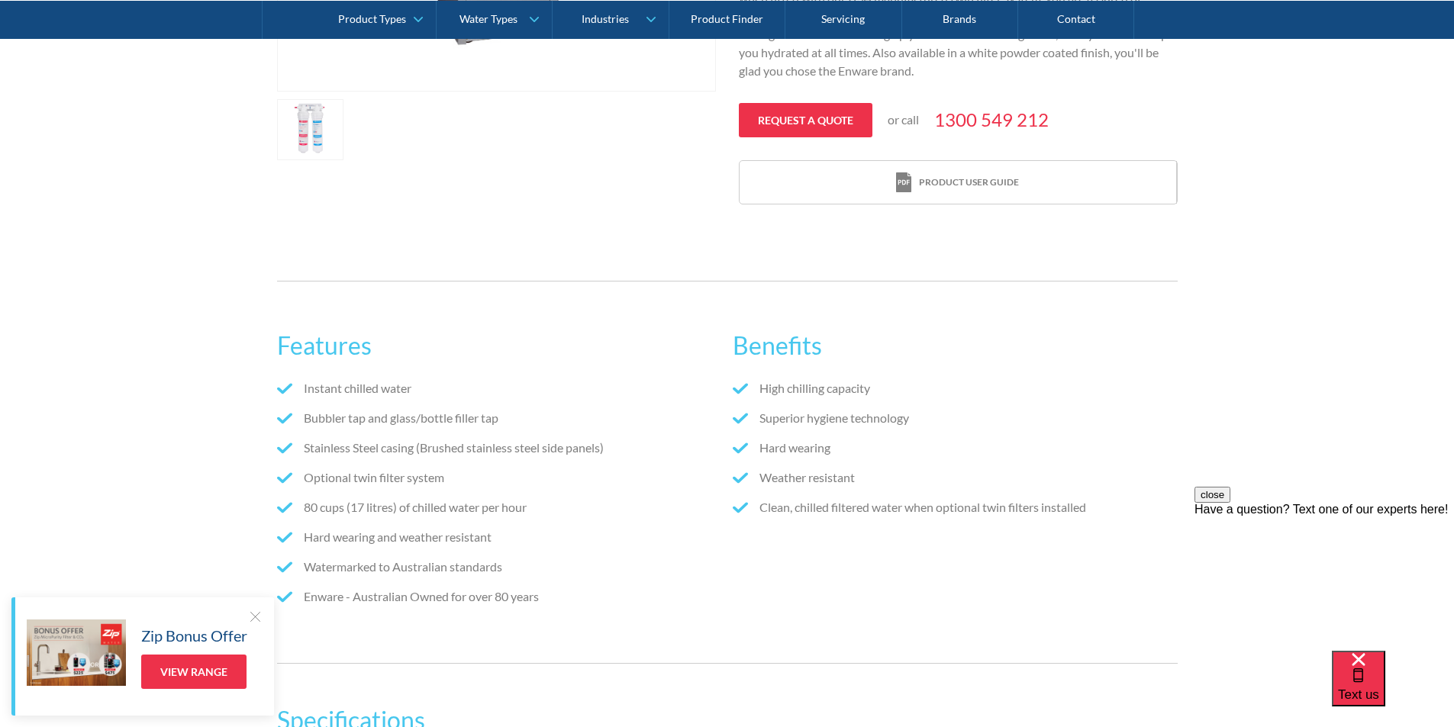
scroll to position [305, 0]
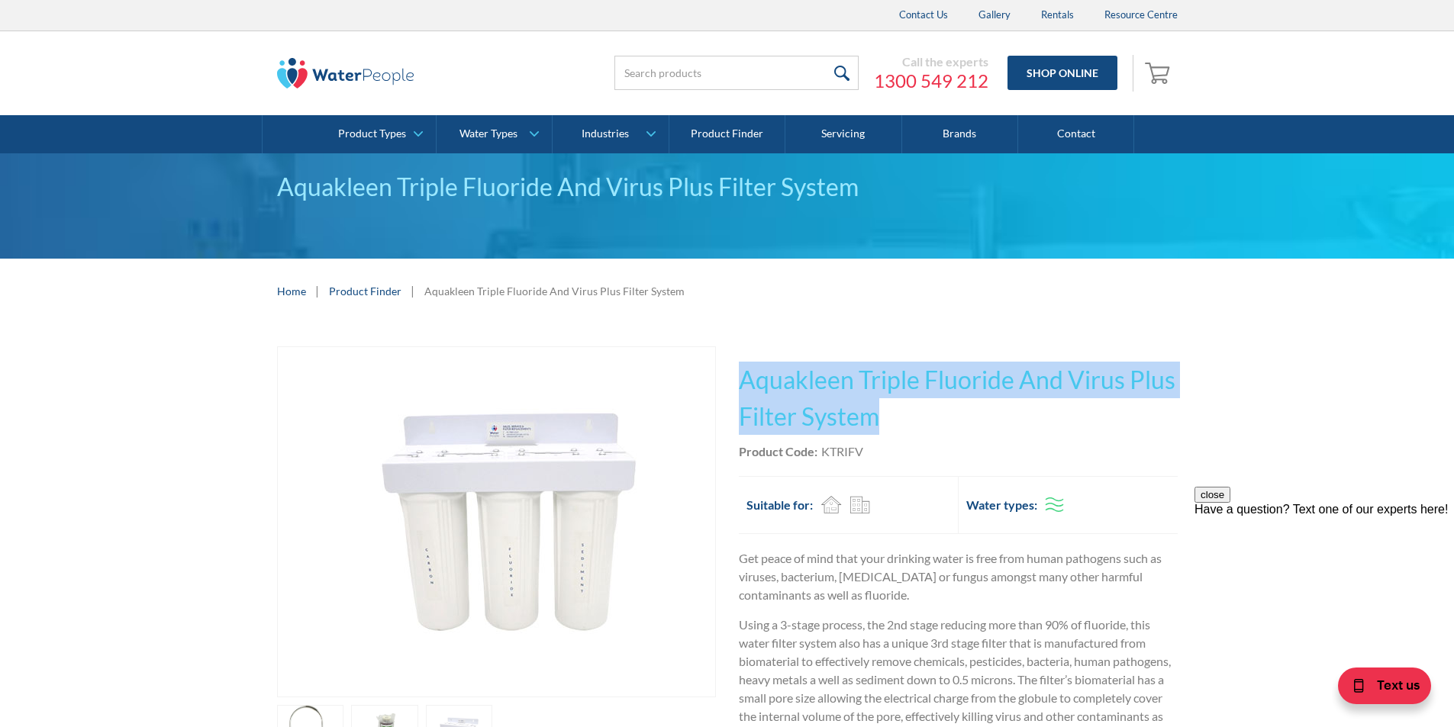
drag, startPoint x: 873, startPoint y: 420, endPoint x: 771, endPoint y: 376, distance: 111.4
click at [743, 377] on h1 "Aquakleen Triple Fluoride And Virus Plus Filter System" at bounding box center [958, 398] width 439 height 73
copy h1 "Aquakleen Triple Fluoride And Virus Plus Filter System"
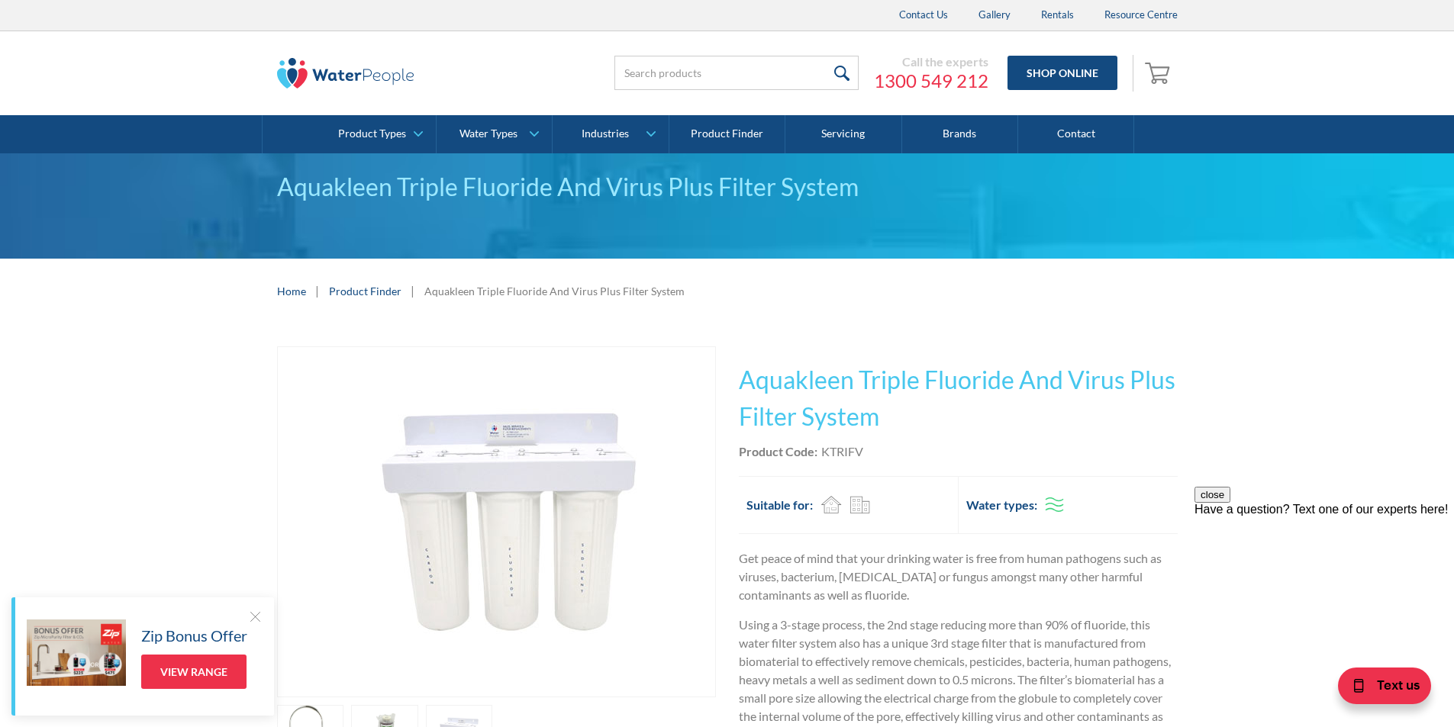
click at [868, 455] on div "Product Code: KTRIFV" at bounding box center [958, 452] width 439 height 18
drag, startPoint x: 868, startPoint y: 450, endPoint x: 822, endPoint y: 454, distance: 46.0
click at [822, 454] on div "Product Code: KTRIFV" at bounding box center [958, 452] width 439 height 18
copy div "KTRIFV"
